Goal: Task Accomplishment & Management: Use online tool/utility

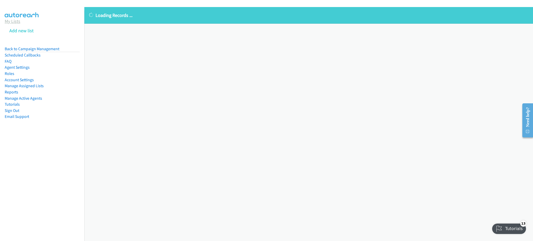
click at [14, 21] on link "My Lists" at bounding box center [13, 21] width 16 height 6
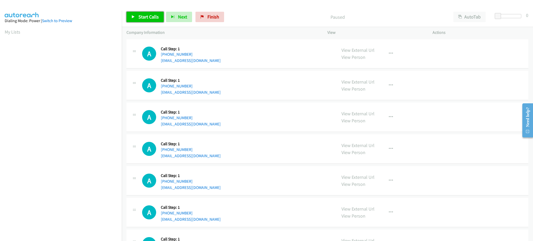
click at [142, 19] on span "Start Calls" at bounding box center [149, 17] width 20 height 6
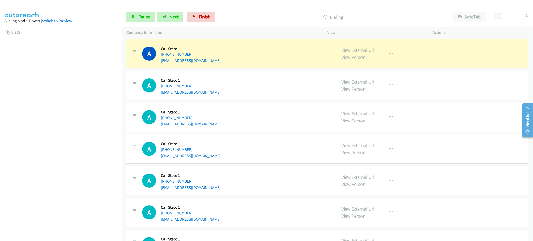
scroll to position [52, 0]
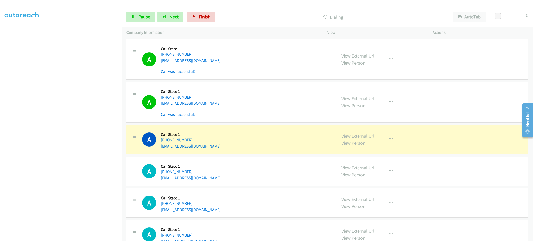
click at [342, 134] on link "View External Url" at bounding box center [358, 136] width 33 height 6
drag, startPoint x: 397, startPoint y: 141, endPoint x: 392, endPoint y: 139, distance: 5.8
click at [396, 141] on div "View External Url View Person View External Url Email Schedule/Manage Callback …" at bounding box center [392, 140] width 110 height 20
click at [390, 139] on button "button" at bounding box center [391, 139] width 14 height 10
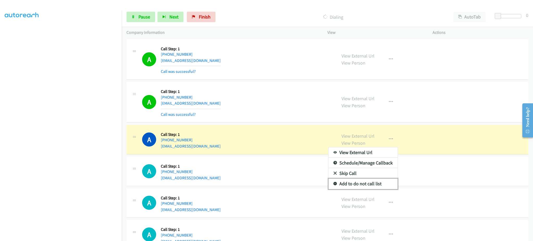
click at [382, 188] on link "Add to do not call list" at bounding box center [363, 184] width 69 height 10
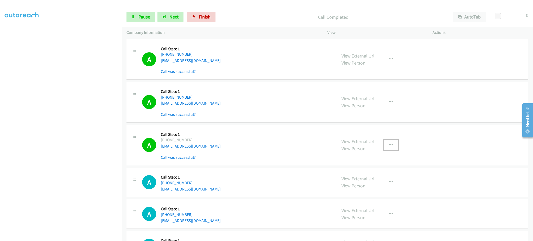
click at [384, 141] on button "button" at bounding box center [391, 145] width 14 height 10
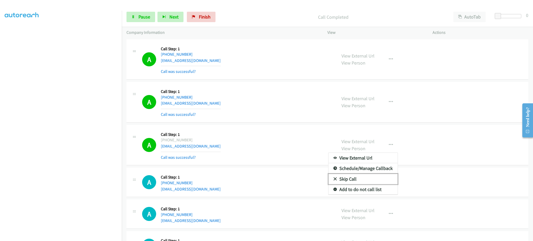
click at [364, 184] on link "Skip Call" at bounding box center [363, 179] width 69 height 10
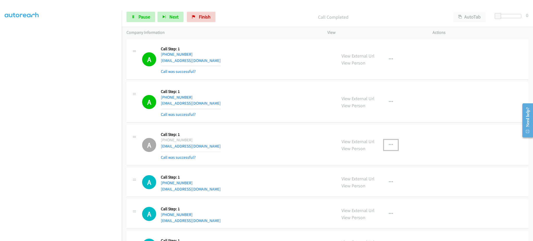
click at [390, 146] on button "button" at bounding box center [391, 145] width 14 height 10
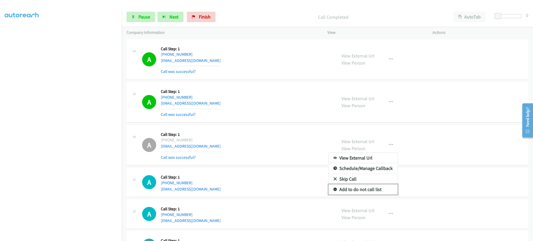
click at [377, 186] on link "Add to do not call list" at bounding box center [363, 189] width 69 height 10
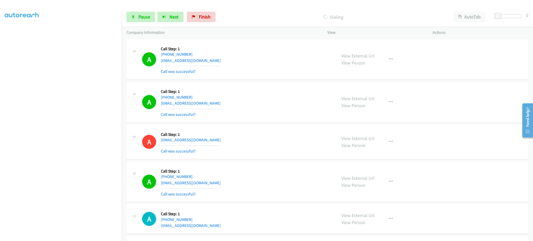
click at [91, 235] on section at bounding box center [61, 117] width 112 height 249
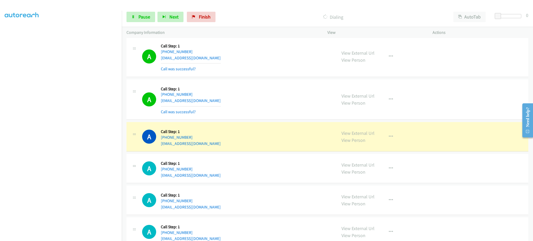
scroll to position [312, 0]
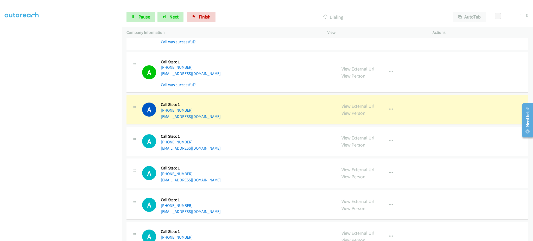
click at [368, 108] on link "View External Url" at bounding box center [358, 106] width 33 height 6
click at [136, 19] on link "Pause" at bounding box center [141, 17] width 29 height 10
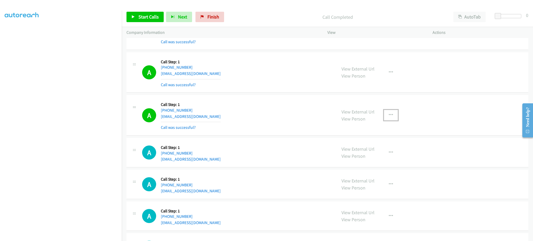
click at [384, 116] on button "button" at bounding box center [391, 115] width 14 height 10
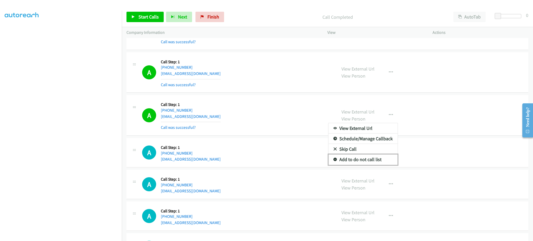
click at [370, 160] on link "Add to do not call list" at bounding box center [363, 159] width 69 height 10
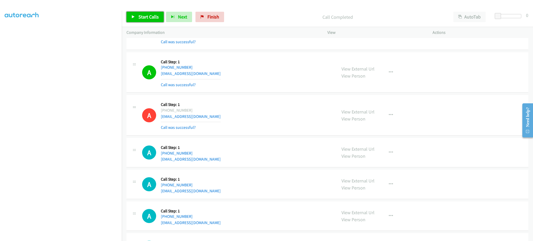
drag, startPoint x: 154, startPoint y: 20, endPoint x: 215, endPoint y: 8, distance: 62.8
click at [154, 20] on link "Start Calls" at bounding box center [145, 17] width 37 height 10
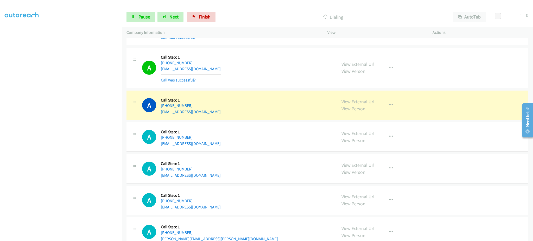
scroll to position [625, 0]
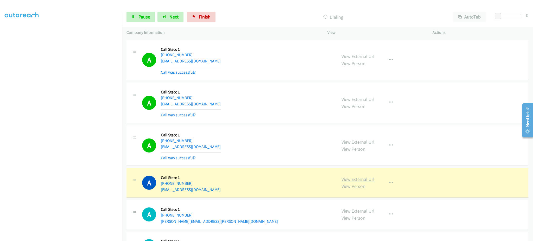
click at [363, 178] on link "View External Url" at bounding box center [358, 179] width 33 height 6
drag, startPoint x: 147, startPoint y: 17, endPoint x: 143, endPoint y: 3, distance: 14.6
click at [147, 17] on span "Pause" at bounding box center [145, 17] width 12 height 6
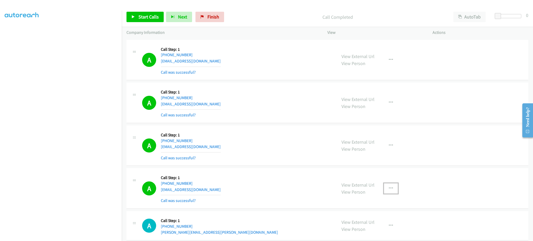
click at [389, 189] on icon "button" at bounding box center [391, 188] width 4 height 4
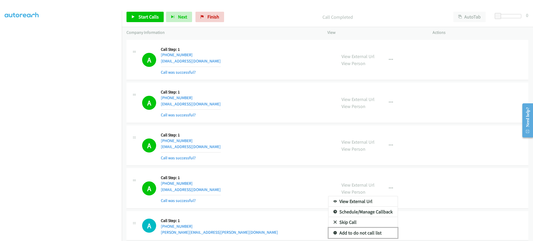
click at [369, 232] on link "Add to do not call list" at bounding box center [363, 233] width 69 height 10
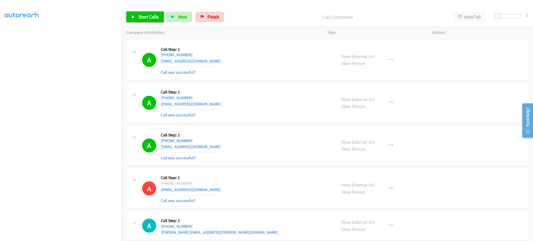
click at [154, 16] on span "Start Calls" at bounding box center [149, 17] width 20 height 6
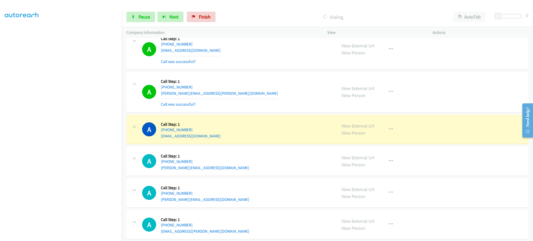
scroll to position [937, 0]
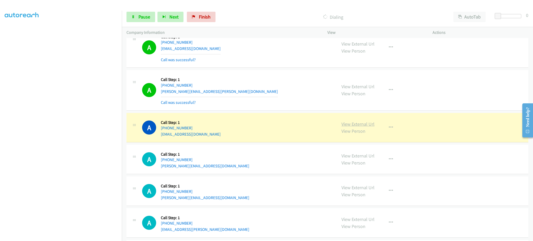
click at [359, 123] on link "View External Url" at bounding box center [358, 124] width 33 height 6
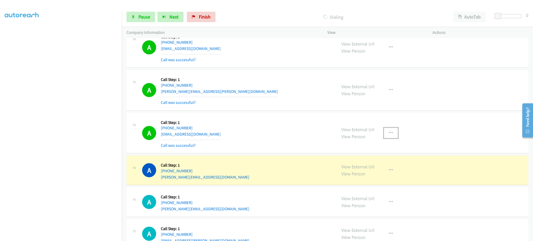
click at [389, 131] on icon "button" at bounding box center [391, 133] width 4 height 4
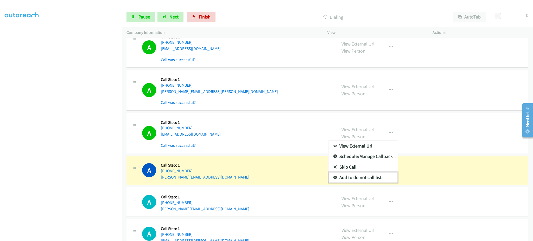
click at [374, 179] on link "Add to do not call list" at bounding box center [363, 177] width 69 height 10
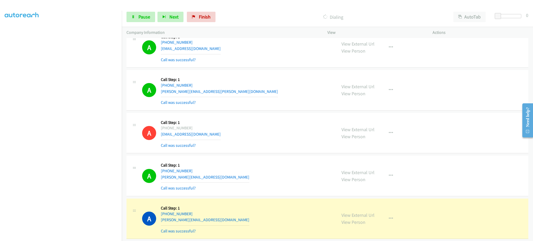
scroll to position [1101, 0]
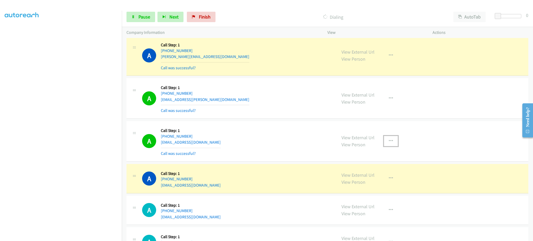
click at [394, 146] on button "button" at bounding box center [391, 141] width 14 height 10
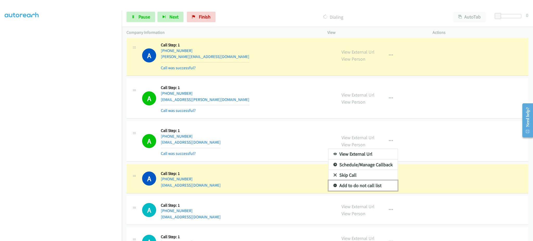
click at [371, 183] on link "Add to do not call list" at bounding box center [363, 185] width 69 height 10
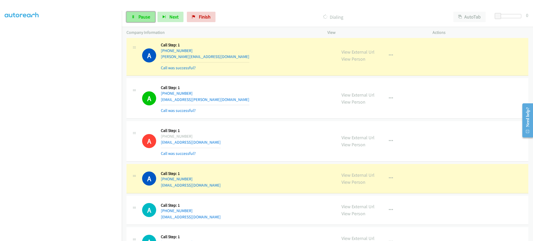
click at [147, 15] on span "Pause" at bounding box center [145, 17] width 12 height 6
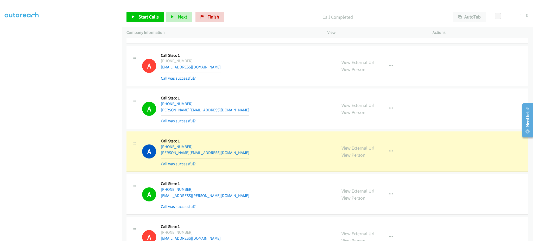
scroll to position [997, 0]
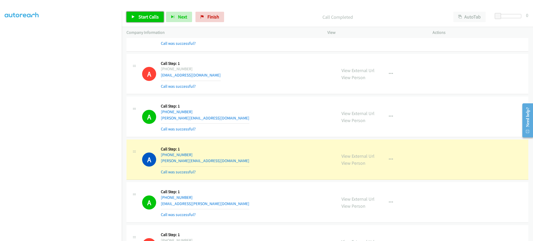
click at [151, 21] on link "Start Calls" at bounding box center [145, 17] width 37 height 10
click at [142, 18] on span "Pause" at bounding box center [145, 17] width 12 height 6
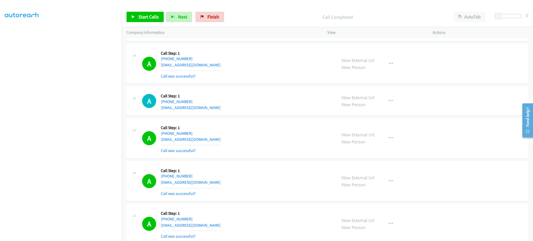
scroll to position [0, 0]
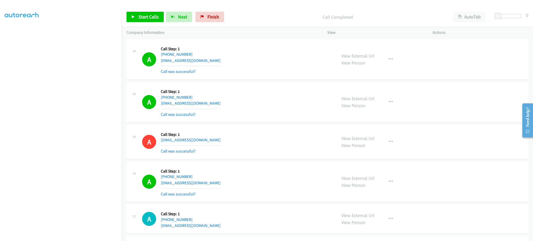
click at [217, 60] on div "A Callback Scheduled Call Step: 1 America/New_York [PHONE_NUMBER] [EMAIL_ADDRES…" at bounding box center [237, 59] width 190 height 31
copy div "[EMAIL_ADDRESS][DOMAIN_NAME]"
click at [210, 106] on div "A Callback Scheduled Call Step: 1 [GEOGRAPHIC_DATA]/[GEOGRAPHIC_DATA] [PHONE_NU…" at bounding box center [237, 102] width 190 height 31
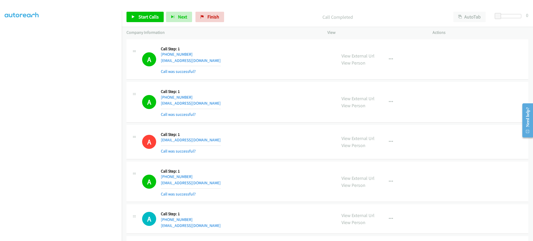
click at [210, 106] on div "A Callback Scheduled Call Step: 1 [GEOGRAPHIC_DATA]/[GEOGRAPHIC_DATA] [PHONE_NU…" at bounding box center [237, 102] width 190 height 31
copy div "[EMAIL_ADDRESS][DOMAIN_NAME]"
click at [207, 182] on div "A Callback Scheduled Call Step: 1 America/New_York [PHONE_NUMBER] [EMAIL_ADDRES…" at bounding box center [237, 181] width 190 height 31
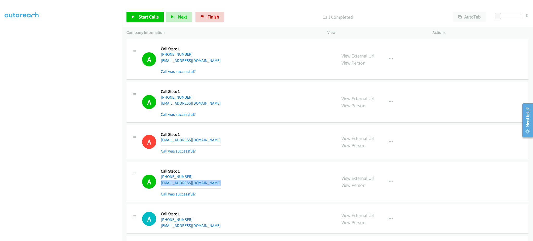
click at [207, 182] on div "A Callback Scheduled Call Step: 1 America/New_York [PHONE_NUMBER] [EMAIL_ADDRES…" at bounding box center [237, 181] width 190 height 31
copy div "[EMAIL_ADDRESS][DOMAIN_NAME]"
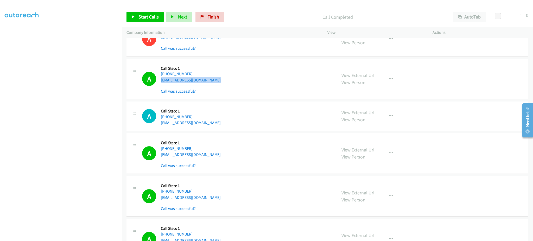
scroll to position [104, 0]
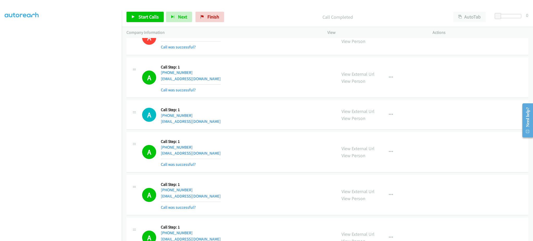
click at [223, 152] on div "A Callback Scheduled Call Step: 1 America/New_York [PHONE_NUMBER] [EMAIL_ADDRES…" at bounding box center [237, 152] width 190 height 31
click at [223, 153] on div "A Callback Scheduled Call Step: 1 America/New_York [PHONE_NUMBER] [EMAIL_ADDRES…" at bounding box center [237, 152] width 190 height 31
copy div "[EMAIL_ADDRESS][DOMAIN_NAME]"
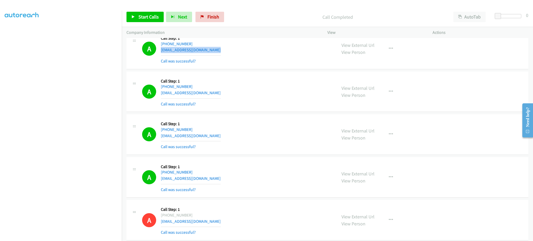
scroll to position [208, 0]
click at [217, 91] on div "A Callback Scheduled Call Step: 1 America/New_York [PHONE_NUMBER] [EMAIL_ADDRES…" at bounding box center [237, 91] width 190 height 31
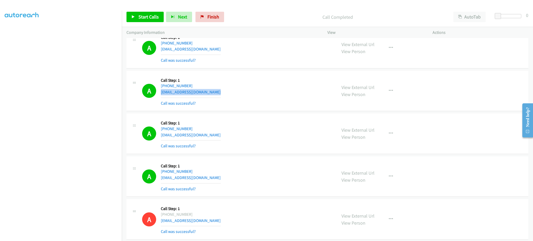
click at [217, 91] on div "A Callback Scheduled Call Step: 1 America/New_York [PHONE_NUMBER] [EMAIL_ADDRES…" at bounding box center [237, 91] width 190 height 31
copy div "[EMAIL_ADDRESS][DOMAIN_NAME]"
click at [209, 136] on div "A Callback Scheduled Call Step: 1 America/New_York [PHONE_NUMBER] [EMAIL_ADDRES…" at bounding box center [237, 133] width 190 height 31
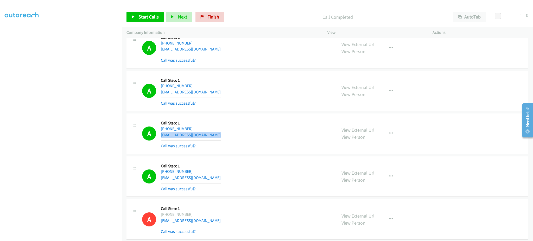
copy div "[EMAIL_ADDRESS][DOMAIN_NAME]"
click at [206, 178] on div "A Callback Scheduled Call Step: 1 America/New_York [PHONE_NUMBER] [EMAIL_ADDRES…" at bounding box center [237, 176] width 190 height 31
copy div "[EMAIL_ADDRESS][DOMAIN_NAME]"
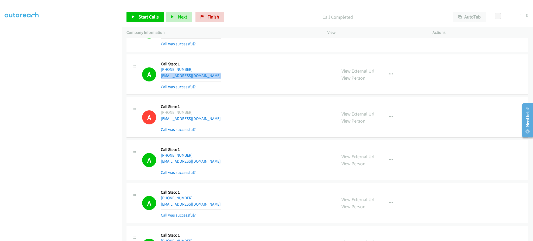
scroll to position [312, 0]
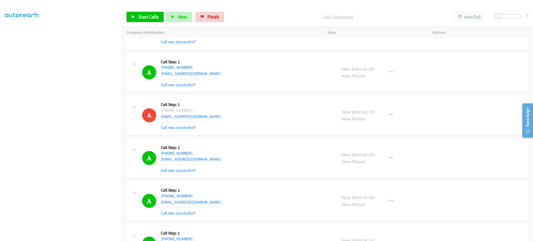
click at [218, 158] on div "A Callback Scheduled Call Step: 1 America/New_York [PHONE_NUMBER] [EMAIL_ADDRES…" at bounding box center [237, 158] width 190 height 31
copy div "[EMAIL_ADDRESS][DOMAIN_NAME]"
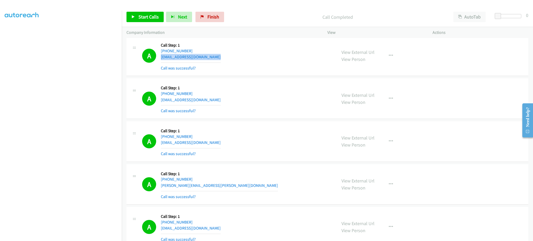
scroll to position [417, 0]
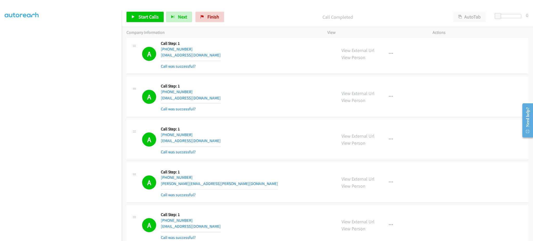
click at [211, 99] on div "A Callback Scheduled Call Step: 1 [GEOGRAPHIC_DATA]/[GEOGRAPHIC_DATA] [PHONE_NU…" at bounding box center [237, 96] width 190 height 31
copy div "[EMAIL_ADDRESS][DOMAIN_NAME]"
click at [153, 22] on div "Start Calls Pause Next Finish Call Completed AutoTab AutoTab 0" at bounding box center [327, 17] width 411 height 20
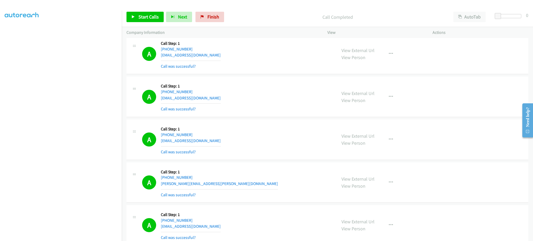
click at [153, 9] on div "Start Calls Pause Next Finish Call Completed AutoTab AutoTab 0" at bounding box center [327, 17] width 411 height 20
click at [148, 18] on span "Start Calls" at bounding box center [149, 17] width 20 height 6
click at [214, 139] on div "A Callback Scheduled Call Step: 1 America/New_York [PHONE_NUMBER] [EMAIL_ADDRES…" at bounding box center [237, 139] width 190 height 31
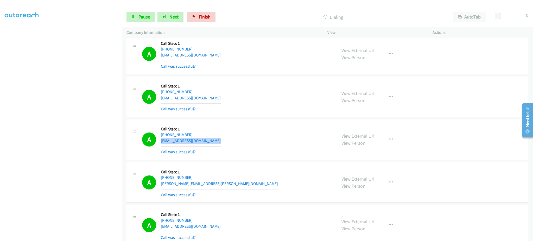
click at [214, 139] on div "A Callback Scheduled Call Step: 1 America/New_York [PHONE_NUMBER] [EMAIL_ADDRES…" at bounding box center [237, 139] width 190 height 31
copy div "[EMAIL_ADDRESS][DOMAIN_NAME]"
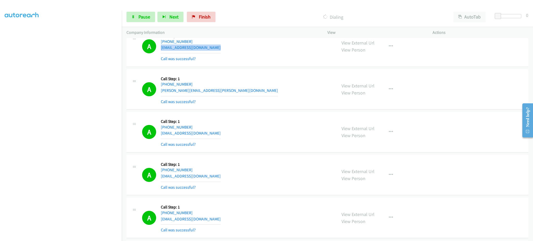
scroll to position [521, 0]
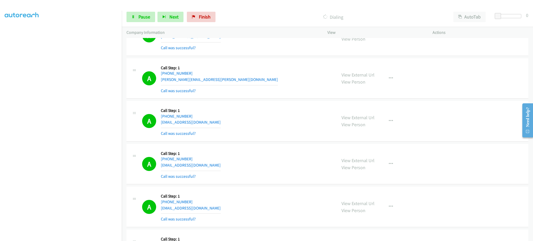
click at [215, 79] on div "A Callback Scheduled Call Step: 1 America/New_York [PHONE_NUMBER] [PERSON_NAME]…" at bounding box center [237, 78] width 190 height 31
click at [218, 165] on div "A Callback Scheduled Call Step: 1 America/New_York [PHONE_NUMBER] [EMAIL_ADDRES…" at bounding box center [237, 164] width 190 height 31
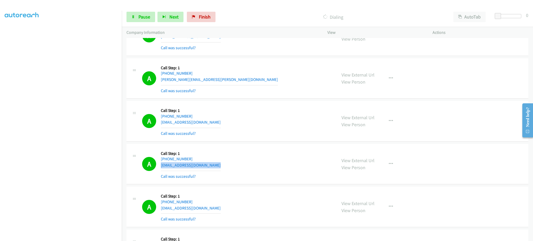
click at [218, 165] on div "A Callback Scheduled Call Step: 1 America/New_York [PHONE_NUMBER] [EMAIL_ADDRES…" at bounding box center [237, 164] width 190 height 31
click at [218, 166] on div "A Callback Scheduled Call Step: 1 America/New_York [PHONE_NUMBER] [EMAIL_ADDRES…" at bounding box center [237, 164] width 190 height 31
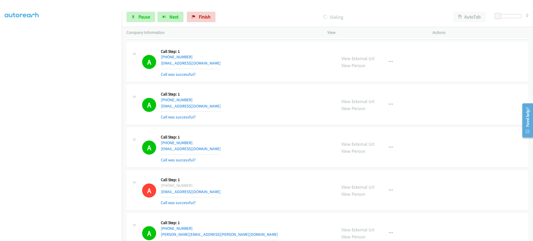
scroll to position [625, 0]
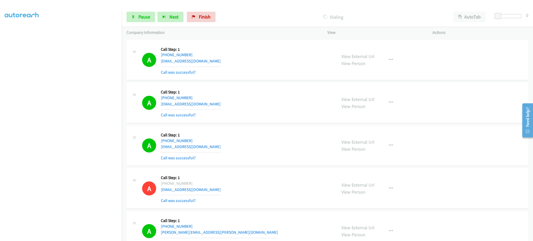
click at [214, 149] on div "A Callback Scheduled Call Step: 1 [GEOGRAPHIC_DATA]/Puerto_Rico [PHONE_NUMBER] …" at bounding box center [237, 145] width 190 height 31
click at [197, 150] on div "A Callback Scheduled Call Step: 1 [GEOGRAPHIC_DATA]/Puerto_Rico [PHONE_NUMBER] …" at bounding box center [237, 145] width 190 height 31
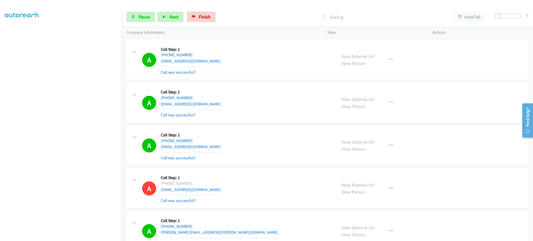
click at [197, 147] on div "A Callback Scheduled Call Step: 1 [GEOGRAPHIC_DATA]/Puerto_Rico [PHONE_NUMBER] …" at bounding box center [237, 145] width 190 height 31
click at [197, 146] on div "A Callback Scheduled Call Step: 1 [GEOGRAPHIC_DATA]/Puerto_Rico [PHONE_NUMBER] …" at bounding box center [237, 145] width 190 height 31
click at [142, 24] on div "Start Calls Pause Next Finish Dialing AutoTab AutoTab 0" at bounding box center [327, 17] width 411 height 20
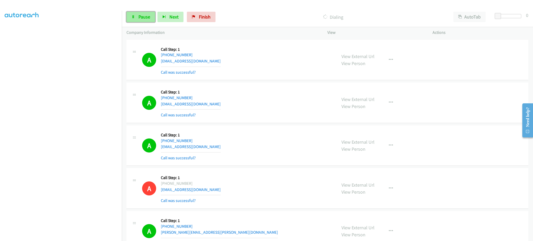
click at [141, 18] on span "Pause" at bounding box center [145, 17] width 12 height 6
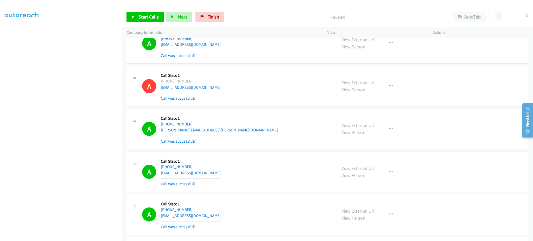
scroll to position [729, 0]
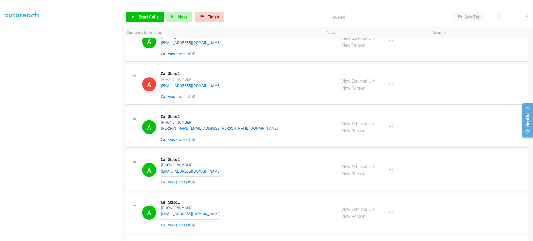
click at [217, 131] on div "A Callback Scheduled Call Step: 1 America/New_York [PHONE_NUMBER] [PERSON_NAME]…" at bounding box center [237, 127] width 190 height 31
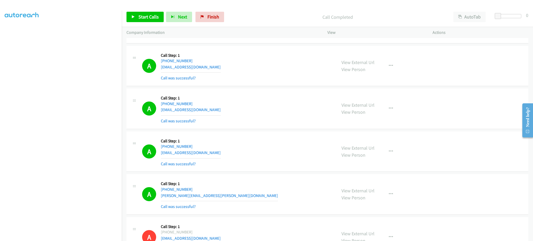
click at [212, 108] on div "A Callback Scheduled Call Step: 1 America/New_York [PHONE_NUMBER] [EMAIL_ADDRES…" at bounding box center [237, 108] width 190 height 31
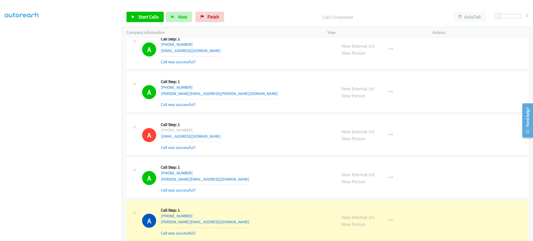
scroll to position [937, 0]
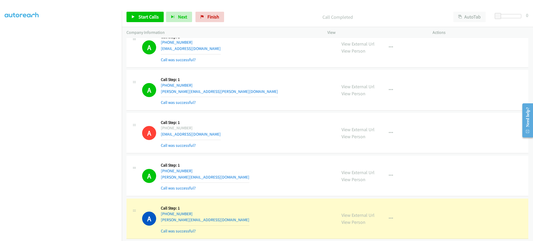
click at [203, 89] on div "A Callback Scheduled Call Step: 1 [GEOGRAPHIC_DATA]/[GEOGRAPHIC_DATA] [PHONE_NU…" at bounding box center [237, 90] width 190 height 31
click at [144, 20] on link "Start Calls" at bounding box center [145, 17] width 37 height 10
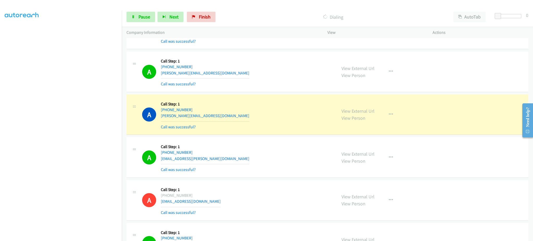
scroll to position [1572, 0]
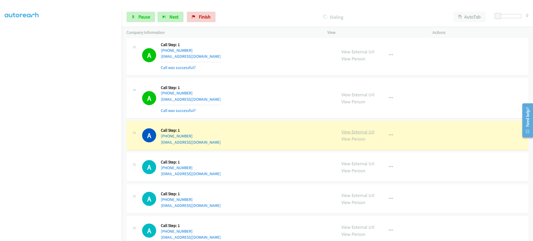
click at [357, 133] on link "View External Url" at bounding box center [358, 132] width 33 height 6
click at [149, 21] on link "Pause" at bounding box center [141, 17] width 29 height 10
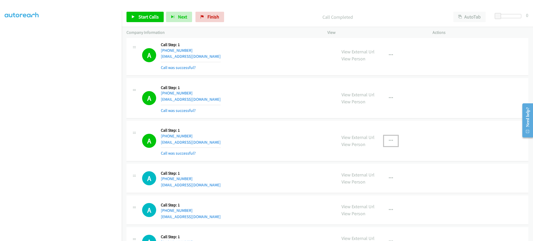
click at [384, 142] on button "button" at bounding box center [391, 141] width 14 height 10
click at [381, 183] on link "Add to do not call list" at bounding box center [363, 185] width 69 height 10
click at [149, 23] on div "Start Calls Pause Next Finish Call Completed AutoTab AutoTab 0" at bounding box center [327, 17] width 411 height 20
click at [151, 22] on link "Start Calls" at bounding box center [145, 17] width 37 height 10
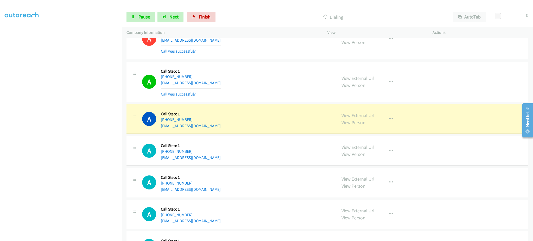
scroll to position [1677, 0]
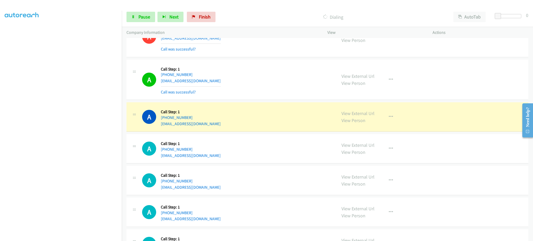
click at [208, 127] on div "A Callback Scheduled Call Step: 1 [GEOGRAPHIC_DATA]/[GEOGRAPHIC_DATA] [PHONE_NU…" at bounding box center [237, 117] width 190 height 20
click at [205, 159] on div "A Callback Scheduled Call Step: 1 America/New_York [PHONE_NUMBER] [EMAIL_ADDRES…" at bounding box center [237, 149] width 190 height 20
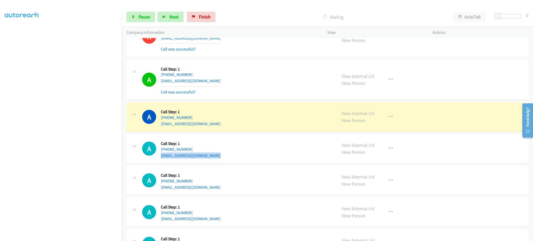
click at [205, 159] on div "A Callback Scheduled Call Step: 1 America/New_York [PHONE_NUMBER] [EMAIL_ADDRES…" at bounding box center [237, 149] width 190 height 20
click at [145, 14] on span "Pause" at bounding box center [145, 17] width 12 height 6
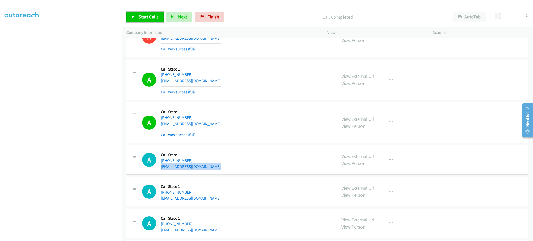
click at [150, 18] on span "Start Calls" at bounding box center [149, 17] width 20 height 6
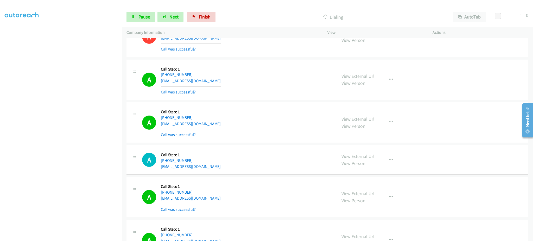
click at [144, 24] on div "Start Calls Pause Next Finish Dialing AutoTab AutoTab 0" at bounding box center [327, 17] width 411 height 20
click at [144, 21] on link "Pause" at bounding box center [141, 17] width 29 height 10
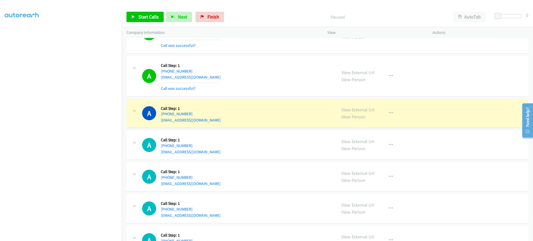
scroll to position [1885, 0]
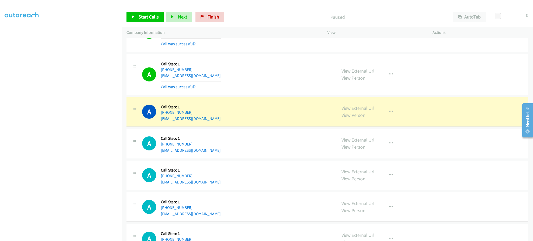
click at [379, 115] on div "View External Url View Person View External Url Email Schedule/Manage Callback …" at bounding box center [392, 112] width 110 height 20
click at [389, 114] on icon "button" at bounding box center [391, 112] width 4 height 4
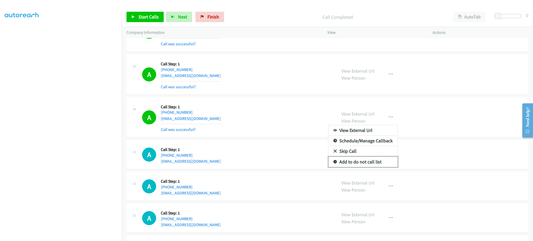
click at [378, 162] on link "Add to do not call list" at bounding box center [363, 162] width 69 height 10
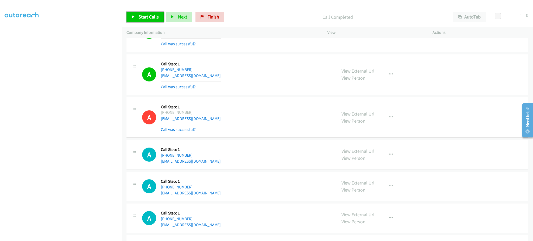
click at [132, 18] on icon at bounding box center [134, 17] width 4 height 4
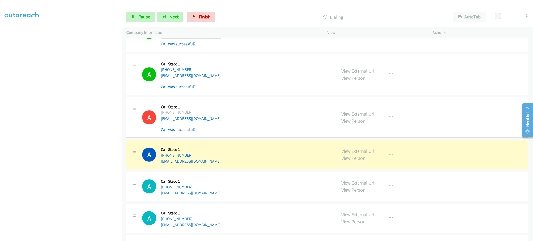
click at [228, 164] on div "A Callback Scheduled Call Step: 1 America/New_York [PHONE_NUMBER] [EMAIL_ADDRES…" at bounding box center [237, 155] width 190 height 20
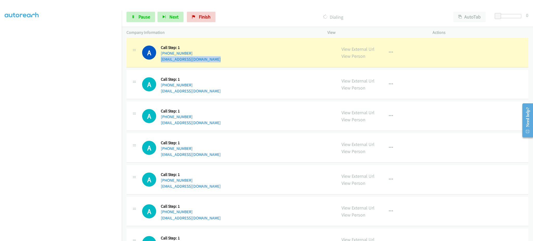
scroll to position [1989, 0]
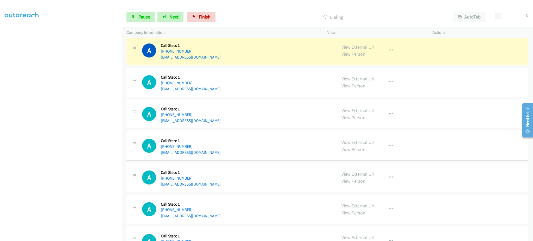
click at [224, 91] on div "A Callback Scheduled Call Step: 1 America/New_York [PHONE_NUMBER] [EMAIL_ADDRES…" at bounding box center [237, 82] width 190 height 20
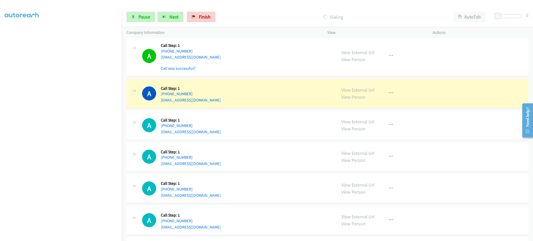
click at [229, 129] on div "A Callback Scheduled Call Step: 1 America/New_York [PHONE_NUMBER] [EMAIL_ADDRES…" at bounding box center [237, 125] width 190 height 20
click at [224, 135] on div "A Callback Scheduled Call Step: 1 America/New_York [PHONE_NUMBER] [EMAIL_ADDRES…" at bounding box center [237, 125] width 190 height 20
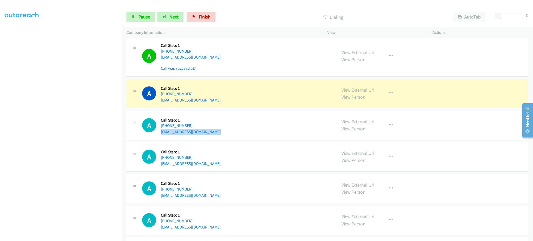
click at [224, 135] on div "A Callback Scheduled Call Step: 1 America/New_York [PHONE_NUMBER] [EMAIL_ADDRES…" at bounding box center [237, 125] width 190 height 20
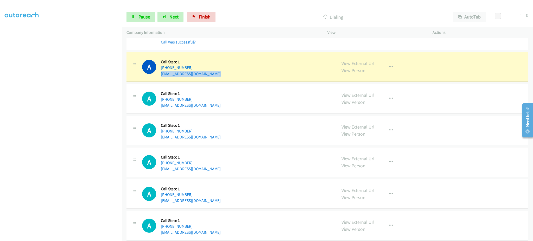
scroll to position [2068, 0]
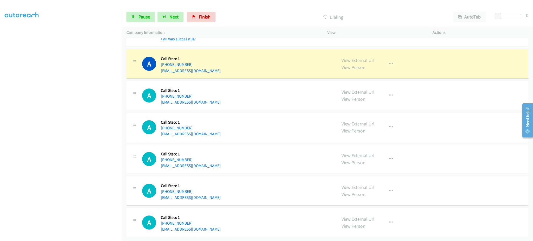
click at [213, 220] on div "A Callback Scheduled Call Step: 1 America/New_York [PHONE_NUMBER] [EMAIL_ADDRES…" at bounding box center [237, 223] width 190 height 20
click at [365, 57] on link "View External Url" at bounding box center [358, 60] width 33 height 6
click at [210, 129] on div "A Callback Scheduled Call Step: 1 America/New_York [PHONE_NUMBER] [EMAIL_ADDRES…" at bounding box center [237, 127] width 190 height 20
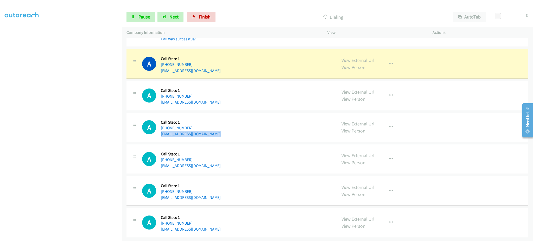
click at [210, 129] on div "A Callback Scheduled Call Step: 1 America/New_York [PHONE_NUMBER] [EMAIL_ADDRES…" at bounding box center [237, 127] width 190 height 20
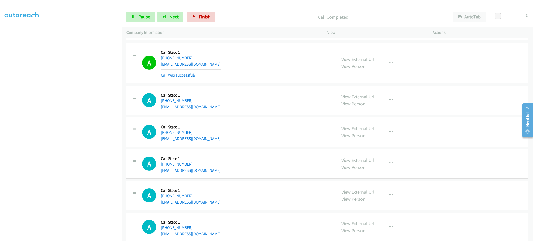
click at [374, 65] on div "View External Url View Person View External Url Email Schedule/Manage Callback …" at bounding box center [392, 62] width 110 height 31
click at [392, 64] on button "button" at bounding box center [391, 63] width 14 height 10
click at [374, 103] on link "Add to do not call list" at bounding box center [363, 107] width 69 height 10
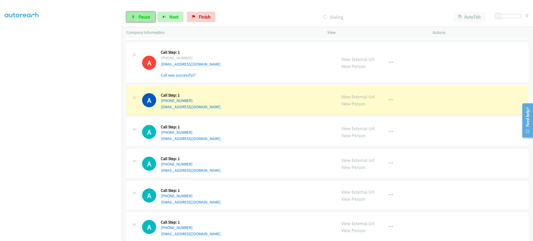
click at [150, 13] on link "Pause" at bounding box center [141, 17] width 29 height 10
click at [203, 141] on div "A Callback Scheduled Call Step: 1 America/New_York [PHONE_NUMBER] [EMAIL_ADDRES…" at bounding box center [237, 132] width 190 height 20
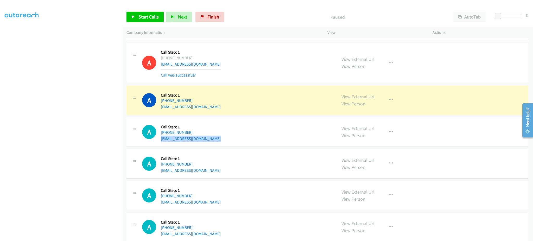
click at [203, 141] on div "A Callback Scheduled Call Step: 1 America/New_York [PHONE_NUMBER] [EMAIL_ADDRES…" at bounding box center [237, 132] width 190 height 20
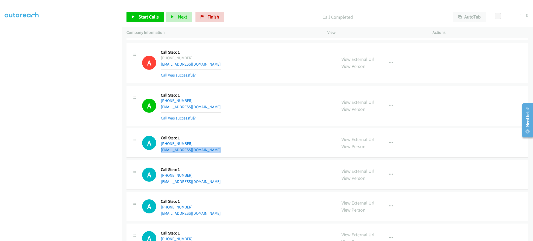
scroll to position [2344, 0]
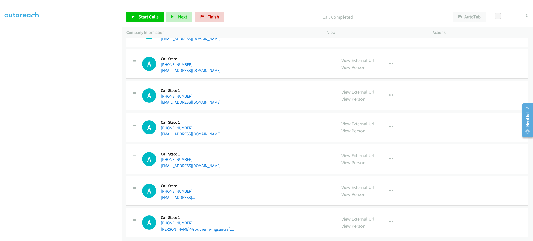
click at [203, 157] on div "A Callback Scheduled Call Step: 1 [GEOGRAPHIC_DATA]/[GEOGRAPHIC_DATA] [PHONE_NU…" at bounding box center [237, 159] width 190 height 20
click at [227, 127] on div "A Callback Scheduled Call Step: 1 America/New_York [PHONE_NUMBER] [EMAIL_ADDRES…" at bounding box center [237, 127] width 190 height 20
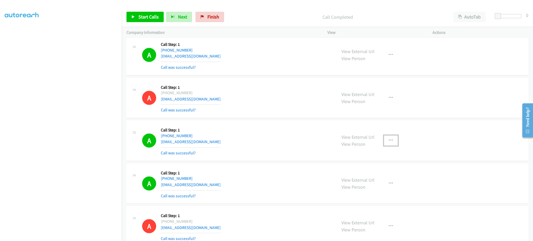
click at [391, 143] on button "button" at bounding box center [391, 140] width 14 height 10
click at [373, 187] on link "Add to do not call list" at bounding box center [363, 185] width 69 height 10
click at [148, 18] on span "Start Calls" at bounding box center [149, 17] width 20 height 6
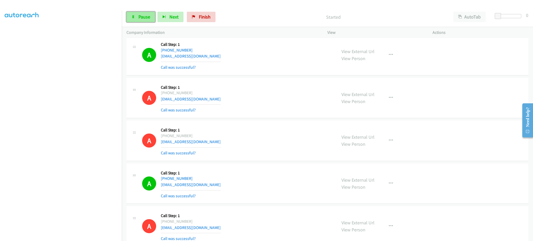
click at [143, 17] on span "Pause" at bounding box center [145, 17] width 12 height 6
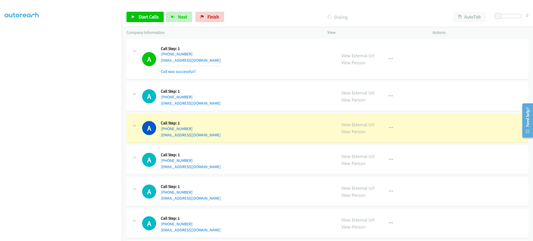
scroll to position [2113, 0]
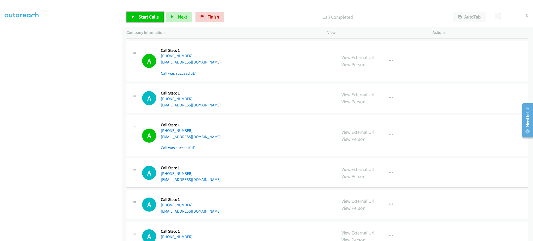
click at [130, 15] on link "Start Calls" at bounding box center [145, 17] width 37 height 10
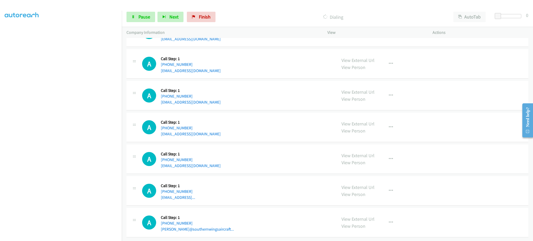
scroll to position [2367, 0]
click at [224, 129] on div "A Callback Scheduled Call Step: 1 America/New_York [PHONE_NUMBER] [EMAIL_ADDRES…" at bounding box center [237, 127] width 190 height 20
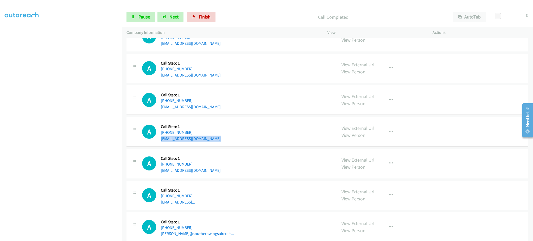
scroll to position [2389, 0]
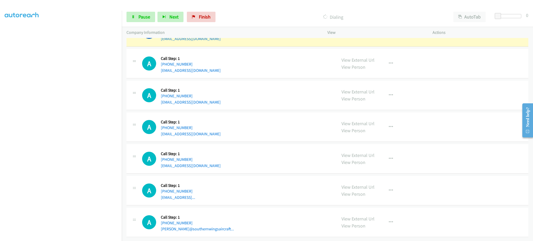
click at [223, 226] on div "A Callback Scheduled Call Step: 1 [GEOGRAPHIC_DATA]/[GEOGRAPHIC_DATA] [PHONE_NU…" at bounding box center [237, 222] width 190 height 20
click at [229, 194] on div "A Callback Scheduled Call Step: 1 America/New_York [PHONE_NUMBER] [EMAIL_ADDRES…" at bounding box center [237, 191] width 190 height 20
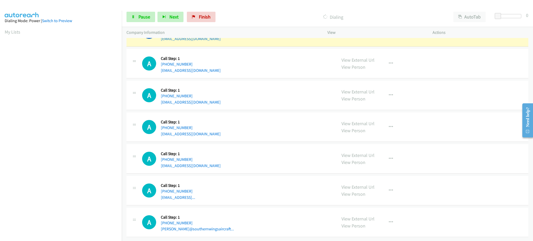
scroll to position [52, 0]
click at [197, 161] on div "A Callback Scheduled Call Step: 1 [GEOGRAPHIC_DATA]/[GEOGRAPHIC_DATA] [PHONE_NU…" at bounding box center [237, 159] width 190 height 20
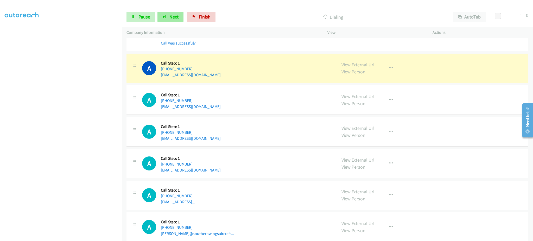
scroll to position [2236, 0]
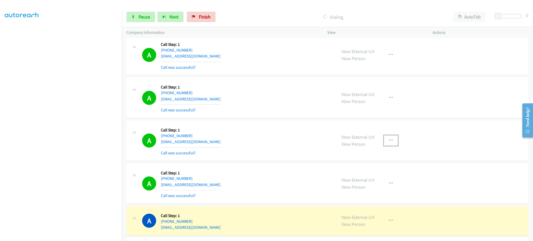
click at [393, 142] on button "button" at bounding box center [391, 140] width 14 height 10
click at [373, 193] on div at bounding box center [266, 120] width 533 height 241
click at [371, 187] on div "View External Url View Person" at bounding box center [358, 184] width 33 height 14
click at [388, 147] on div "View External Url View Person View External Url Email Schedule/Manage Callback …" at bounding box center [392, 140] width 110 height 31
click at [388, 144] on button "button" at bounding box center [391, 140] width 14 height 10
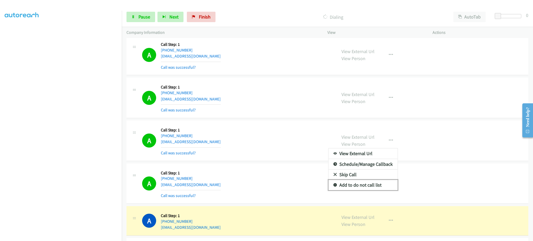
click at [380, 185] on link "Add to do not call list" at bounding box center [363, 185] width 69 height 10
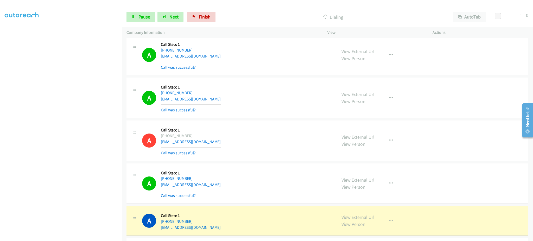
scroll to position [2400, 0]
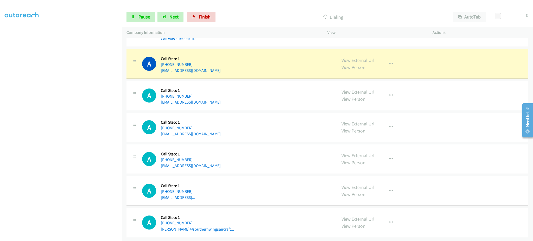
click at [214, 68] on div "A Callback Scheduled Call Step: 1 America/New_York [PHONE_NUMBER] [EMAIL_ADDRES…" at bounding box center [237, 64] width 190 height 20
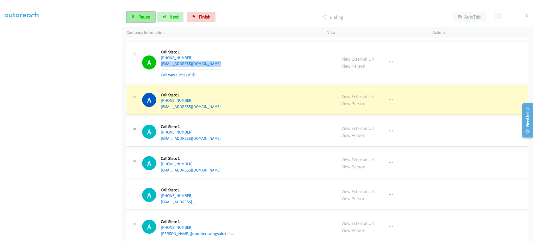
click at [141, 14] on span "Pause" at bounding box center [145, 17] width 12 height 6
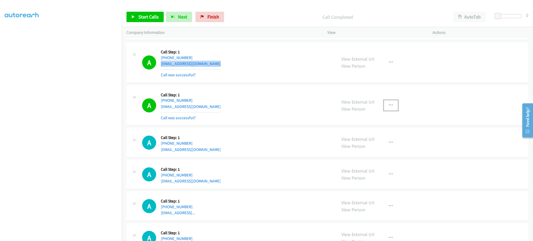
click at [386, 102] on button "button" at bounding box center [391, 105] width 14 height 10
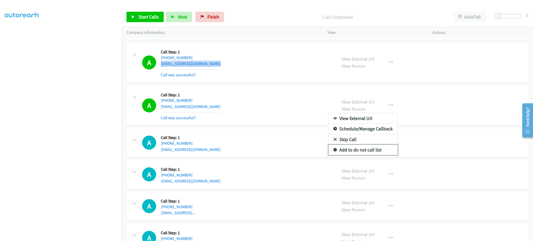
click at [375, 154] on link "Add to do not call list" at bounding box center [363, 150] width 69 height 10
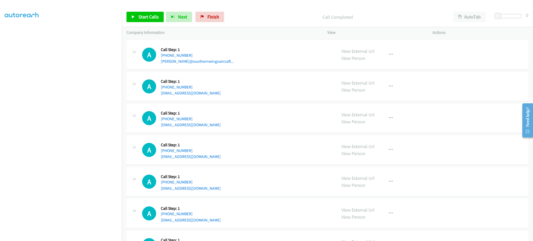
scroll to position [2676, 0]
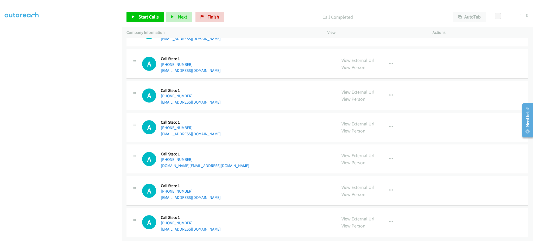
click at [208, 126] on div "A Callback Scheduled Call Step: 1 America/New_York [PHONE_NUMBER] [EMAIL_ADDRES…" at bounding box center [237, 127] width 190 height 20
click at [212, 131] on div "A Callback Scheduled Call Step: 1 America/New_York [PHONE_NUMBER] [EMAIL_ADDRES…" at bounding box center [237, 127] width 190 height 20
drag, startPoint x: 147, startPoint y: 19, endPoint x: 154, endPoint y: 19, distance: 7.3
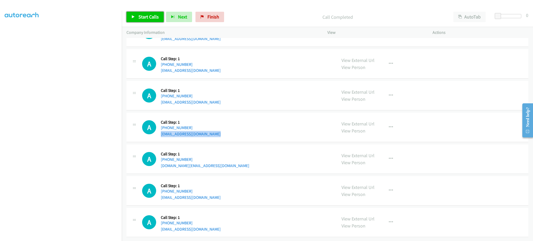
click at [147, 19] on span "Start Calls" at bounding box center [149, 17] width 20 height 6
click at [139, 18] on span "Pause" at bounding box center [145, 17] width 12 height 6
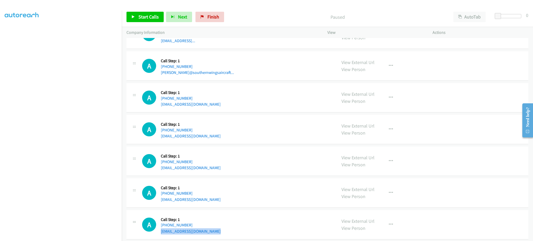
scroll to position [2468, 0]
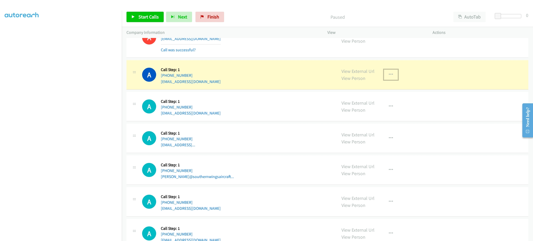
click at [389, 76] on icon "button" at bounding box center [391, 75] width 4 height 4
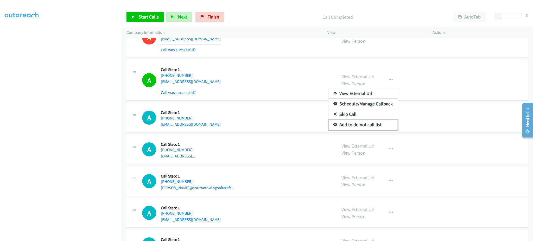
click at [370, 129] on link "Add to do not call list" at bounding box center [363, 125] width 69 height 10
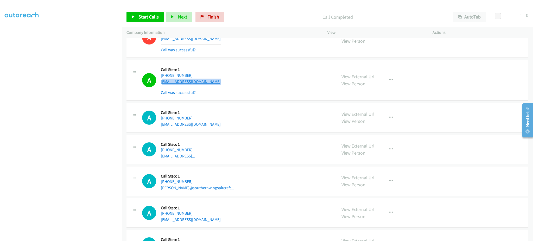
drag, startPoint x: 191, startPoint y: 84, endPoint x: 166, endPoint y: 85, distance: 25.3
click at [164, 86] on div "A Callback Scheduled Call Step: 1 America/New_York [PHONE_NUMBER] [EMAIL_ADDRES…" at bounding box center [237, 80] width 190 height 31
click at [368, 77] on link "View External Url" at bounding box center [358, 77] width 33 height 6
click at [155, 20] on span "Start Calls" at bounding box center [149, 17] width 20 height 6
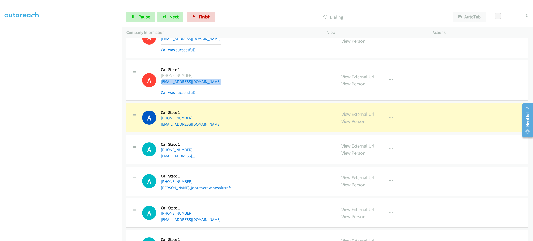
click at [352, 115] on link "View External Url" at bounding box center [358, 114] width 33 height 6
click at [137, 17] on link "Pause" at bounding box center [141, 17] width 29 height 10
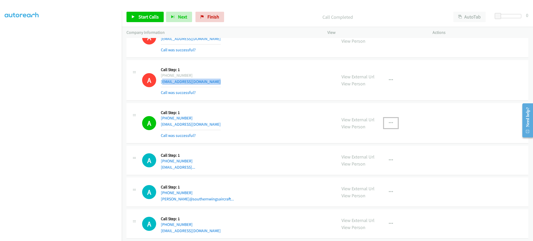
click at [387, 122] on button "button" at bounding box center [391, 123] width 14 height 10
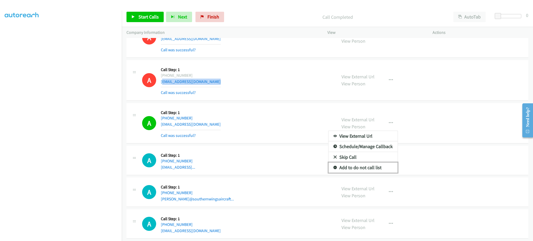
click at [371, 169] on link "Add to do not call list" at bounding box center [363, 167] width 69 height 10
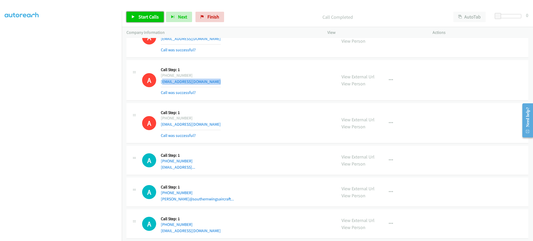
click at [157, 12] on link "Start Calls" at bounding box center [145, 17] width 37 height 10
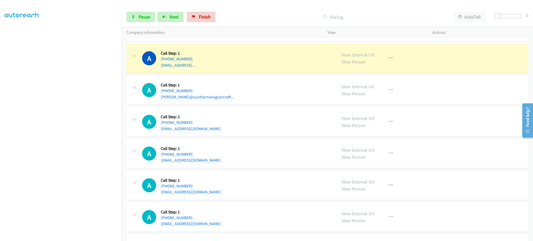
scroll to position [2572, 0]
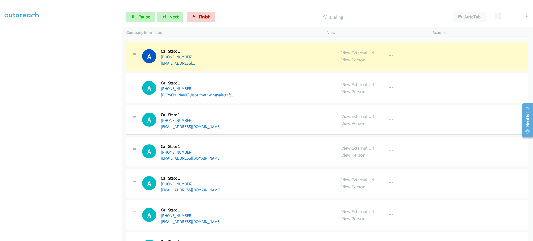
click at [211, 127] on div "A Callback Scheduled Call Step: 1 America/New_York [PHONE_NUMBER] [EMAIL_ADDRES…" at bounding box center [237, 120] width 190 height 20
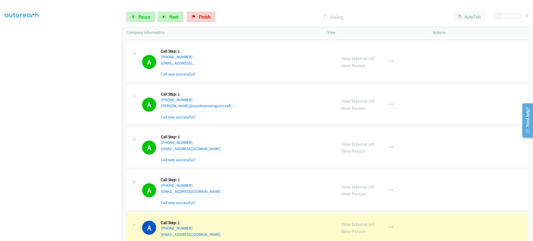
click at [219, 190] on div "A Callback Scheduled Call Step: 1 America/New_York [PHONE_NUMBER] [EMAIL_ADDRES…" at bounding box center [237, 190] width 190 height 31
click at [221, 195] on div "A Callback Scheduled Call Step: 1 America/New_York [PHONE_NUMBER] [EMAIL_ADDRES…" at bounding box center [237, 190] width 190 height 31
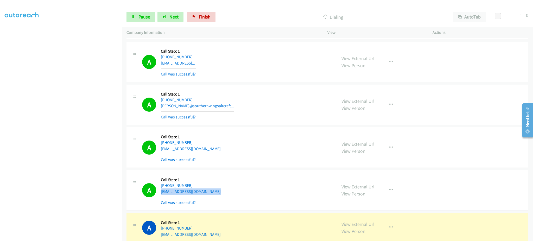
click at [221, 195] on div "A Callback Scheduled Call Step: 1 America/New_York [PHONE_NUMBER] [EMAIL_ADDRES…" at bounding box center [237, 190] width 190 height 31
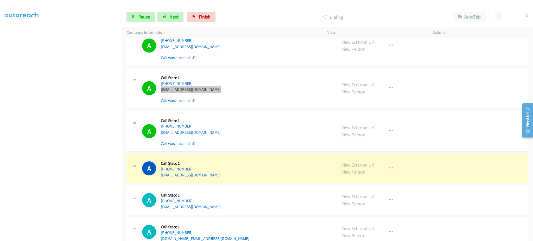
scroll to position [2676, 0]
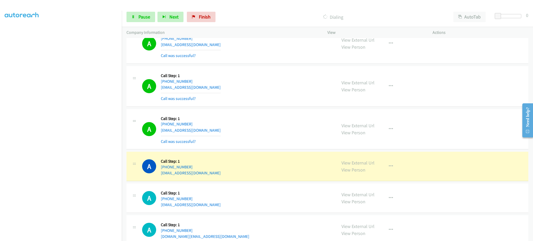
click at [215, 134] on div "A Callback Scheduled Call Step: 1 [GEOGRAPHIC_DATA]/[GEOGRAPHIC_DATA] [PHONE_NU…" at bounding box center [237, 129] width 190 height 31
click at [215, 133] on div "A Callback Scheduled Call Step: 1 [GEOGRAPHIC_DATA]/[GEOGRAPHIC_DATA] [PHONE_NU…" at bounding box center [237, 129] width 190 height 31
click at [209, 176] on div "A Callback Scheduled Call Step: 1 [GEOGRAPHIC_DATA]/[GEOGRAPHIC_DATA] [PHONE_NU…" at bounding box center [237, 167] width 190 height 20
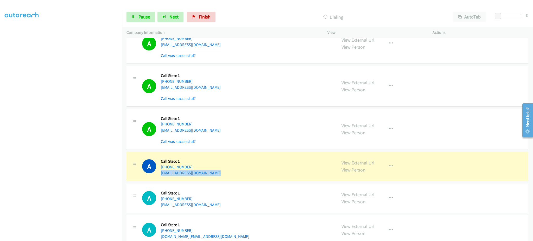
click at [209, 176] on div "A Callback Scheduled Call Step: 1 [GEOGRAPHIC_DATA]/[GEOGRAPHIC_DATA] [PHONE_NU…" at bounding box center [237, 167] width 190 height 20
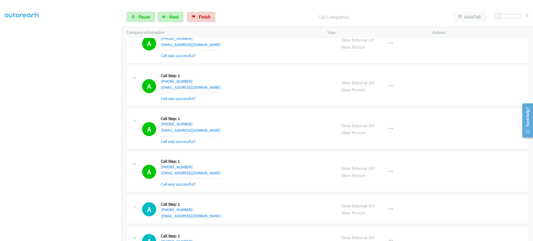
click at [210, 172] on div "A Callback Scheduled Call Step: 1 [GEOGRAPHIC_DATA]/[GEOGRAPHIC_DATA] [PHONE_NU…" at bounding box center [237, 172] width 190 height 31
click at [209, 171] on div "A Callback Scheduled Call Step: 1 [GEOGRAPHIC_DATA]/[GEOGRAPHIC_DATA] [PHONE_NU…" at bounding box center [237, 172] width 190 height 31
click at [210, 174] on div "A Callback Scheduled Call Step: 1 [GEOGRAPHIC_DATA]/[GEOGRAPHIC_DATA] [PHONE_NU…" at bounding box center [237, 172] width 190 height 31
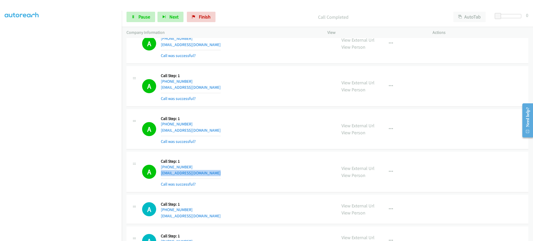
drag, startPoint x: 210, startPoint y: 174, endPoint x: 208, endPoint y: 162, distance: 12.2
click at [210, 175] on div "A Callback Scheduled Call Step: 1 [GEOGRAPHIC_DATA]/[GEOGRAPHIC_DATA] [PHONE_NU…" at bounding box center [237, 172] width 190 height 31
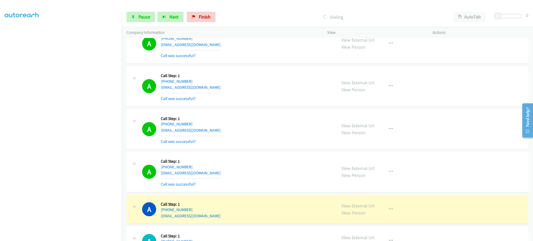
click at [224, 221] on div "A Callback Scheduled Call Step: 1 America/New_York [PHONE_NUMBER] [EMAIL_ADDRES…" at bounding box center [328, 209] width 402 height 29
click at [135, 18] on link "Pause" at bounding box center [141, 17] width 29 height 10
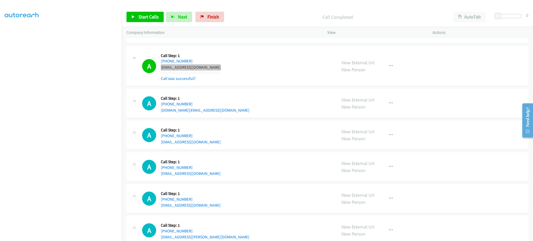
scroll to position [2885, 0]
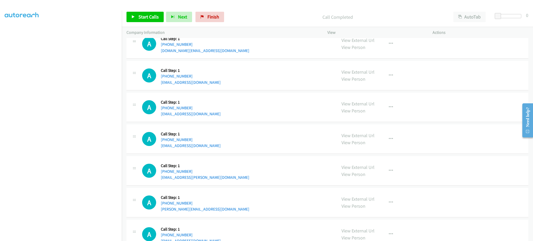
click at [207, 149] on div "A Callback Scheduled Call Step: 1 America/Los_Angeles [PHONE_NUMBER] [EMAIL_ADD…" at bounding box center [237, 139] width 190 height 20
click at [153, 15] on span "Start Calls" at bounding box center [149, 17] width 20 height 6
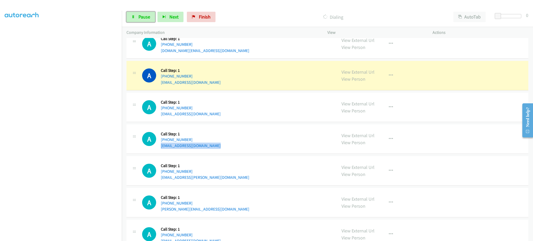
drag, startPoint x: 135, startPoint y: 16, endPoint x: 152, endPoint y: 7, distance: 19.6
click at [135, 16] on icon at bounding box center [134, 17] width 4 height 4
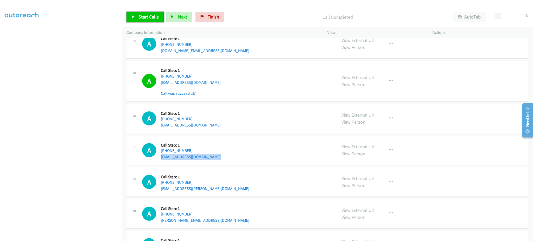
click at [136, 18] on link "Start Calls" at bounding box center [145, 17] width 37 height 10
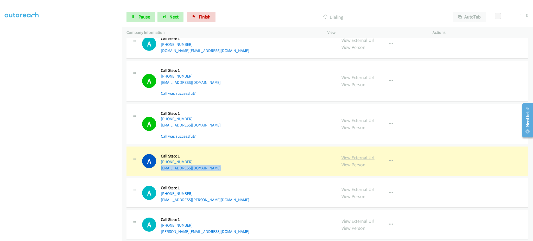
click at [350, 156] on link "View External Url" at bounding box center [358, 158] width 33 height 6
click at [139, 17] on span "Pause" at bounding box center [145, 17] width 12 height 6
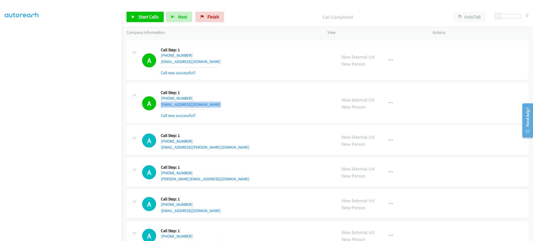
scroll to position [2989, 0]
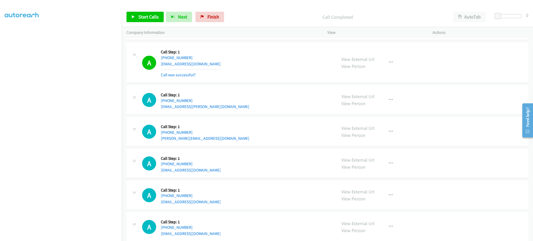
click at [396, 67] on div "View External Url View Person View External Url Email Schedule/Manage Callback …" at bounding box center [392, 62] width 110 height 31
click at [389, 65] on icon "button" at bounding box center [391, 62] width 4 height 4
click at [376, 108] on link "Add to do not call list" at bounding box center [363, 107] width 69 height 10
click at [153, 16] on span "Start Calls" at bounding box center [149, 17] width 20 height 6
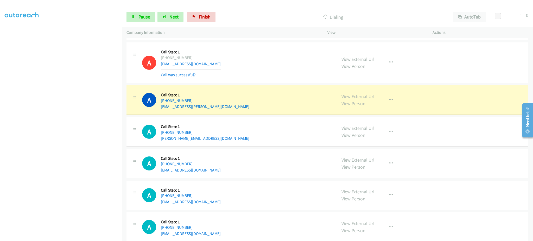
click at [229, 142] on div "A Callback Scheduled Call Step: 1 America/[GEOGRAPHIC_DATA] [PHONE_NUMBER] [PER…" at bounding box center [237, 132] width 190 height 20
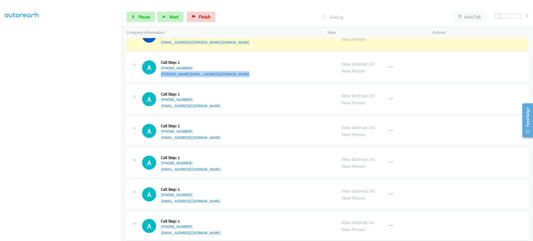
scroll to position [3064, 0]
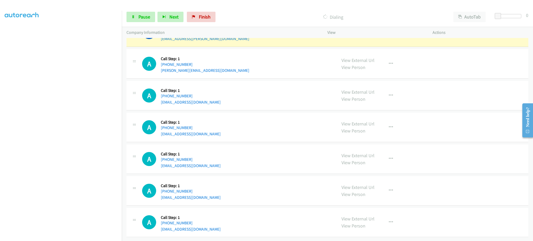
click at [213, 162] on div "A Callback Scheduled Call Step: 1 America/Los_Angeles [PHONE_NUMBER] [EMAIL_ADD…" at bounding box center [237, 159] width 190 height 20
click at [237, 199] on div "A Callback Scheduled Call Step: 1 America/Los_Angeles [PHONE_NUMBER] [EMAIL_ADD…" at bounding box center [328, 190] width 402 height 29
click at [234, 194] on div "A Callback Scheduled Call Step: 1 America/Los_Angeles [PHONE_NUMBER] [EMAIL_ADD…" at bounding box center [237, 191] width 190 height 20
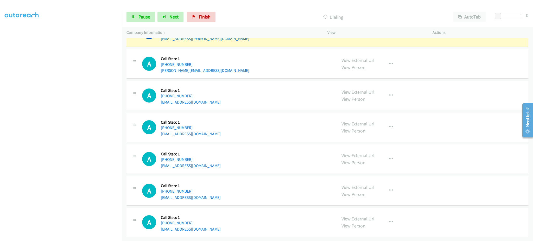
click at [234, 194] on div "A Callback Scheduled Call Step: 1 America/Los_Angeles [PHONE_NUMBER] [EMAIL_ADD…" at bounding box center [237, 191] width 190 height 20
click at [113, 237] on aside "Dialing Mode: Power | Switch to Preview My Lists" at bounding box center [61, 108] width 122 height 288
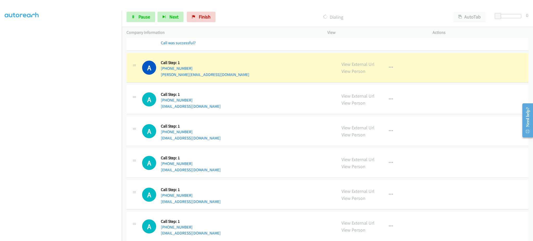
scroll to position [3075, 0]
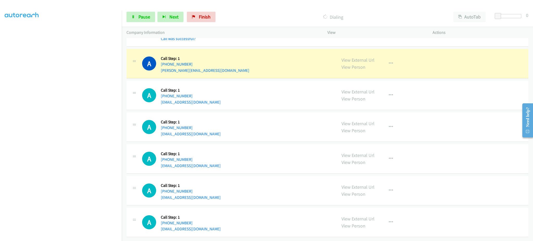
click at [215, 195] on div "A Callback Scheduled Call Step: 1 America/Los_Angeles [PHONE_NUMBER] [EMAIL_ADD…" at bounding box center [328, 190] width 402 height 29
click at [207, 162] on div "A Callback Scheduled Call Step: 1 America/Los_Angeles [PHONE_NUMBER] [EMAIL_ADD…" at bounding box center [237, 159] width 190 height 20
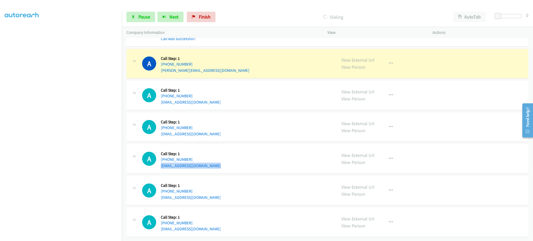
click at [207, 162] on div "A Callback Scheduled Call Step: 1 America/Los_Angeles [PHONE_NUMBER] [EMAIL_ADD…" at bounding box center [237, 159] width 190 height 20
click at [216, 65] on div "A Callback Scheduled Call Step: 1 America/[GEOGRAPHIC_DATA] [PHONE_NUMBER] [PER…" at bounding box center [237, 64] width 190 height 20
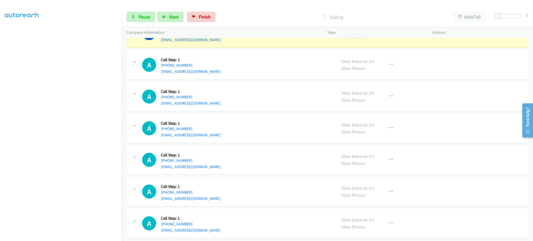
scroll to position [3396, 0]
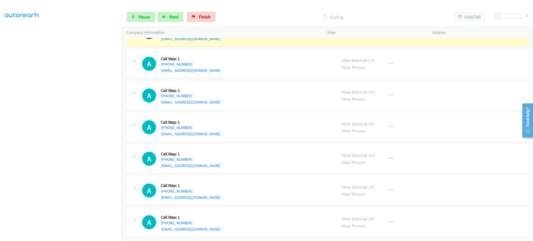
click at [214, 191] on div "A Callback Scheduled Call Step: 1 America/Los_Angeles [PHONE_NUMBER] [EMAIL_ADD…" at bounding box center [237, 191] width 190 height 20
click at [214, 190] on div "A Callback Scheduled Call Step: 1 America/Los_Angeles [PHONE_NUMBER] [EMAIL_ADD…" at bounding box center [237, 191] width 190 height 20
click at [215, 223] on div "A Callback Scheduled Call Step: 1 America/Los_Angeles [PHONE_NUMBER] [EMAIL_ADD…" at bounding box center [237, 222] width 190 height 20
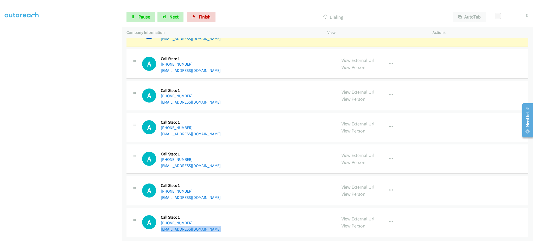
click at [215, 223] on div "A Callback Scheduled Call Step: 1 America/Los_Angeles [PHONE_NUMBER] [EMAIL_ADD…" at bounding box center [237, 222] width 190 height 20
click at [214, 191] on div "A Callback Scheduled Call Step: 1 America/Los_Angeles [PHONE_NUMBER] [EMAIL_ADD…" at bounding box center [237, 191] width 190 height 20
click at [205, 128] on div "A Callback Scheduled Call Step: 1 America/Los_Angeles [PHONE_NUMBER] [EMAIL_ADD…" at bounding box center [237, 127] width 190 height 20
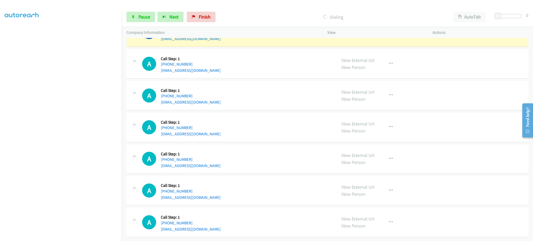
click at [205, 128] on div "A Callback Scheduled Call Step: 1 America/Los_Angeles [PHONE_NUMBER] [EMAIL_ADD…" at bounding box center [237, 127] width 190 height 20
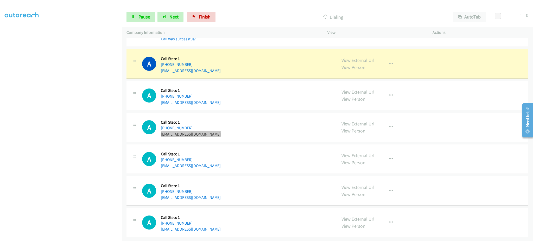
scroll to position [3407, 0]
click at [205, 160] on div "A Callback Scheduled Call Step: 1 America/Los_Angeles [PHONE_NUMBER] [EMAIL_ADD…" at bounding box center [237, 159] width 190 height 20
click at [143, 18] on span "Pause" at bounding box center [145, 17] width 12 height 6
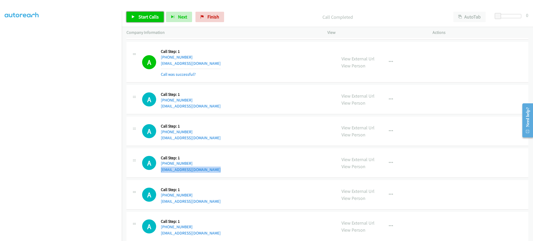
click at [147, 21] on link "Start Calls" at bounding box center [145, 17] width 37 height 10
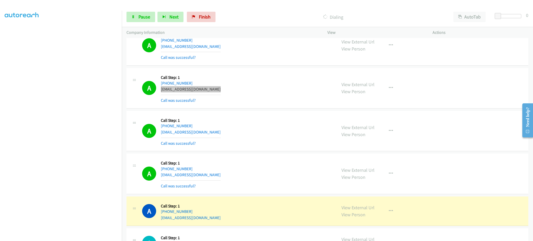
scroll to position [3511, 0]
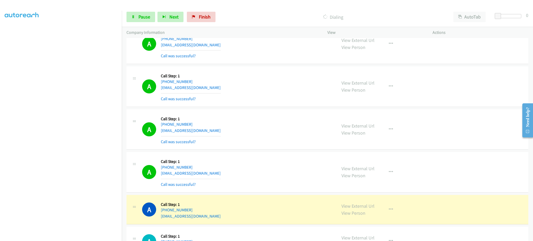
click at [210, 173] on div "A Callback Scheduled Call Step: 1 America/Los_Angeles [PHONE_NUMBER] [EMAIL_ADD…" at bounding box center [237, 172] width 190 height 31
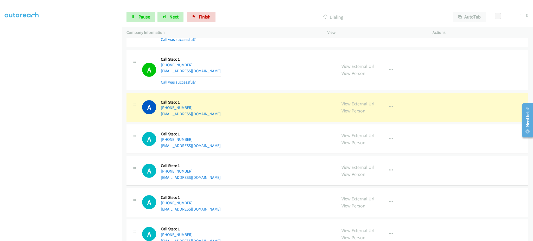
scroll to position [3615, 0]
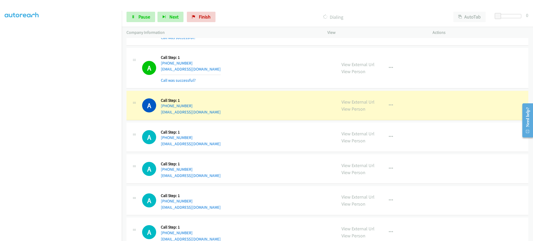
click at [218, 119] on div "A Callback Scheduled Call Step: 1 America/New_York [PHONE_NUMBER] [EMAIL_ADDRES…" at bounding box center [328, 105] width 402 height 29
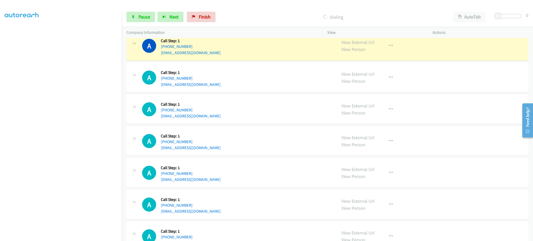
scroll to position [3719, 0]
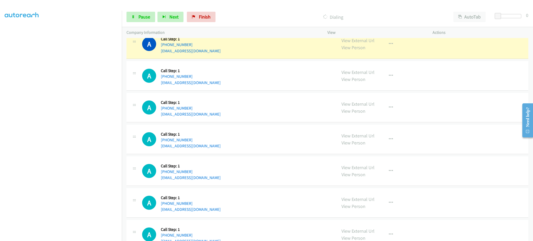
click at [218, 149] on div "A Callback Scheduled Call Step: 1 [GEOGRAPHIC_DATA]/[GEOGRAPHIC_DATA] [PHONE_NU…" at bounding box center [237, 139] width 190 height 20
click at [141, 12] on link "Pause" at bounding box center [141, 17] width 29 height 10
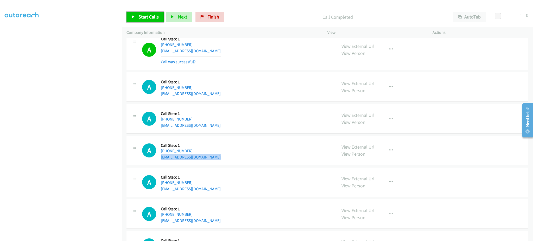
click at [145, 15] on span "Start Calls" at bounding box center [149, 17] width 20 height 6
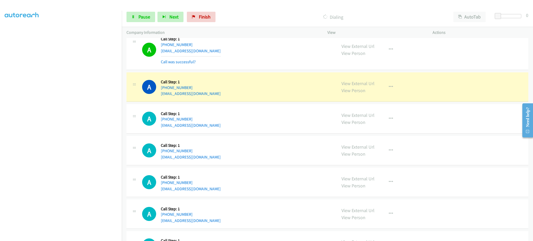
drag, startPoint x: 395, startPoint y: 96, endPoint x: 389, endPoint y: 89, distance: 8.9
click at [394, 96] on div "View External Url View Person View External Url Email Schedule/Manage Callback …" at bounding box center [392, 87] width 110 height 20
click at [386, 86] on button "button" at bounding box center [391, 87] width 14 height 10
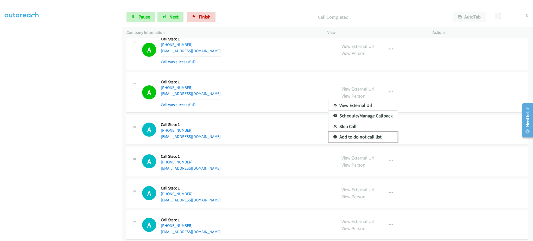
drag, startPoint x: 389, startPoint y: 141, endPoint x: 371, endPoint y: 138, distance: 18.3
click at [388, 141] on link "Add to do not call list" at bounding box center [363, 137] width 69 height 10
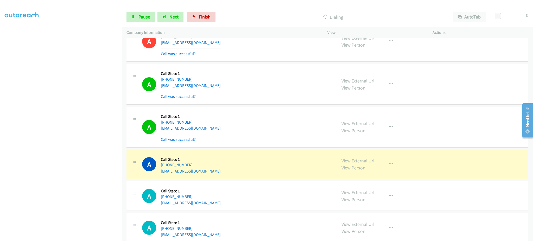
scroll to position [3783, 0]
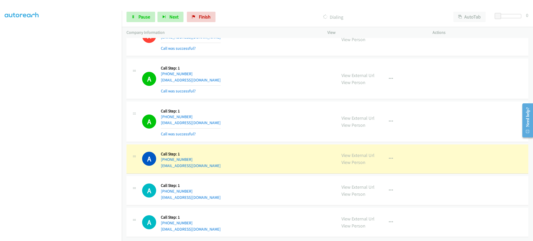
click at [214, 162] on div "A Callback Scheduled Call Step: 1 [GEOGRAPHIC_DATA]/[GEOGRAPHIC_DATA] [PHONE_NU…" at bounding box center [237, 159] width 190 height 20
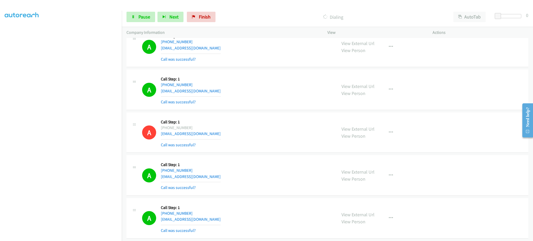
scroll to position [3887, 0]
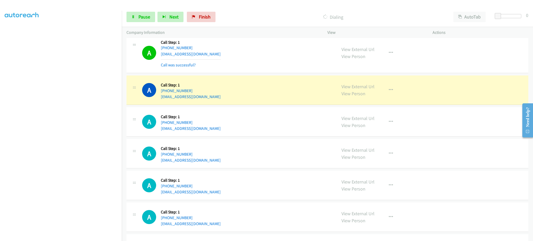
click at [220, 99] on div "A Callback Scheduled Call Step: 1 America/New_York [PHONE_NUMBER] [EMAIL_ADDRES…" at bounding box center [237, 90] width 190 height 20
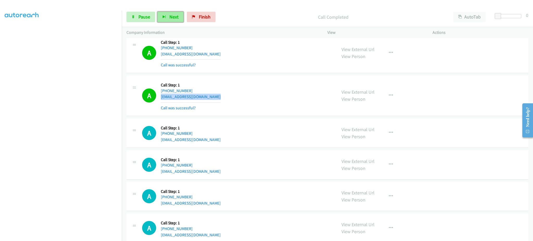
click at [170, 16] on span "Next" at bounding box center [174, 17] width 9 height 6
click at [236, 68] on div "A Callback Scheduled Call Step: 1 [GEOGRAPHIC_DATA]/[GEOGRAPHIC_DATA] [PHONE_NU…" at bounding box center [237, 52] width 190 height 31
click at [130, 11] on div "Start Calls Pause Next Finish Call Completed AutoTab AutoTab 0" at bounding box center [327, 17] width 411 height 20
click at [134, 16] on icon at bounding box center [134, 17] width 4 height 4
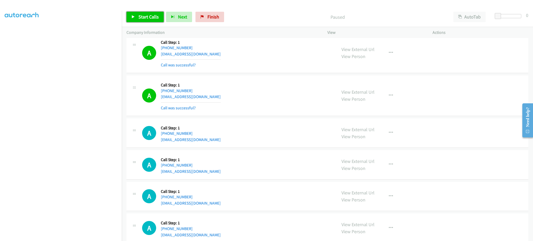
click at [149, 17] on span "Start Calls" at bounding box center [149, 17] width 20 height 6
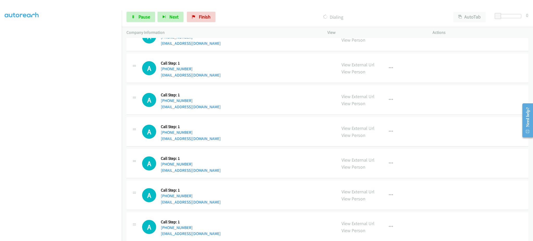
scroll to position [4060, 0]
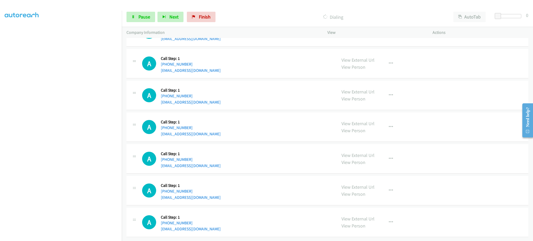
click at [230, 223] on div "A Callback Scheduled Call Step: 1 [GEOGRAPHIC_DATA]/[GEOGRAPHIC_DATA] [PHONE_NU…" at bounding box center [237, 222] width 190 height 20
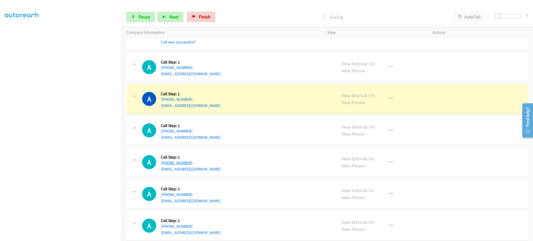
scroll to position [3955, 0]
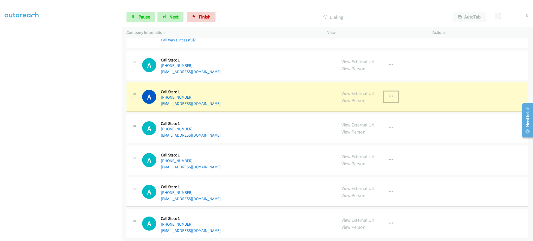
click at [385, 102] on button "button" at bounding box center [391, 96] width 14 height 10
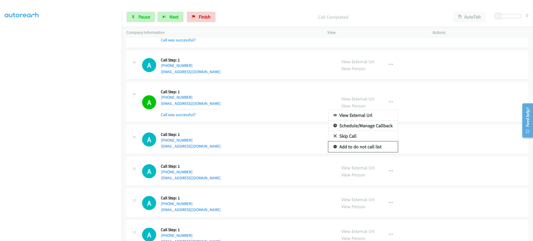
click at [378, 148] on link "Add to do not call list" at bounding box center [363, 147] width 69 height 10
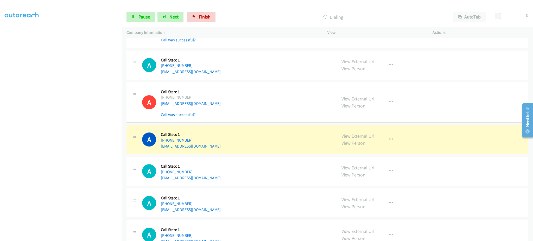
click at [205, 145] on div "A Callback Scheduled Call Step: 1 [GEOGRAPHIC_DATA]/[GEOGRAPHIC_DATA] [PHONE_NU…" at bounding box center [237, 140] width 190 height 20
click at [205, 146] on div "A Callback Scheduled Call Step: 1 [GEOGRAPHIC_DATA]/[GEOGRAPHIC_DATA] [PHONE_NU…" at bounding box center [237, 140] width 190 height 20
click at [205, 149] on div "A Callback Scheduled Call Step: 1 [GEOGRAPHIC_DATA]/[GEOGRAPHIC_DATA] [PHONE_NU…" at bounding box center [237, 140] width 190 height 20
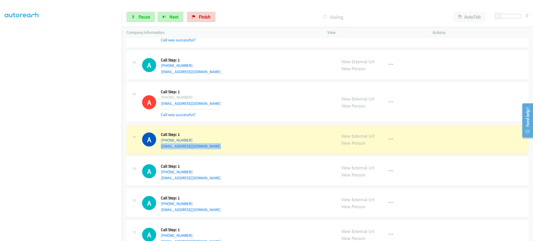
click at [205, 149] on div "A Callback Scheduled Call Step: 1 [GEOGRAPHIC_DATA]/[GEOGRAPHIC_DATA] [PHONE_NU…" at bounding box center [237, 140] width 190 height 20
click at [205, 181] on div "A Callback Scheduled Call Step: 1 America/New_York [PHONE_NUMBER] [EMAIL_ADDRES…" at bounding box center [237, 171] width 190 height 20
click at [364, 139] on link "View External Url" at bounding box center [358, 136] width 33 height 6
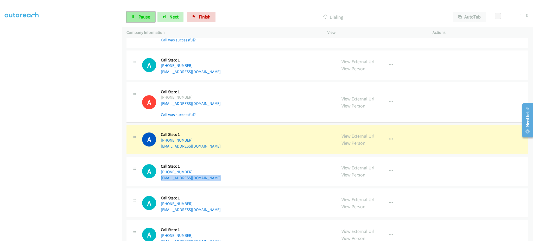
click at [145, 20] on link "Pause" at bounding box center [141, 17] width 29 height 10
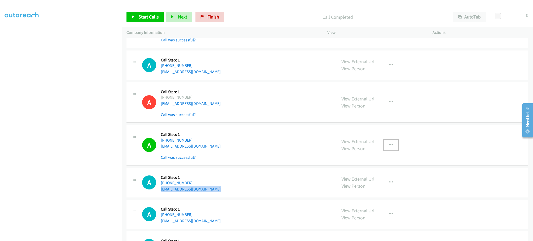
click at [391, 149] on button "button" at bounding box center [391, 145] width 14 height 10
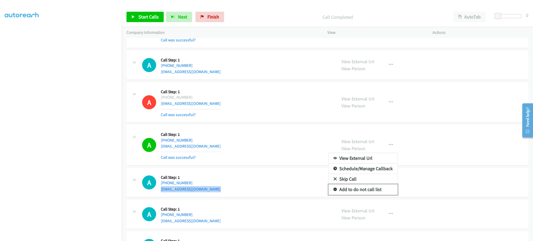
click at [368, 194] on link "Add to do not call list" at bounding box center [363, 189] width 69 height 10
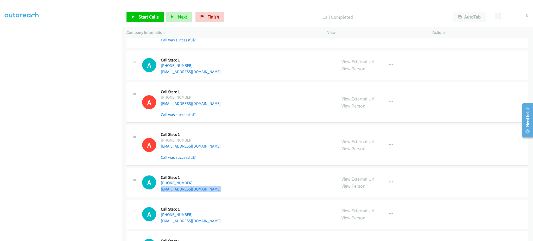
scroll to position [4082, 0]
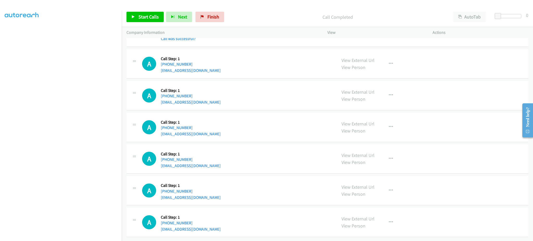
click at [207, 192] on div "A Callback Scheduled Call Step: 1 America/New_York [PHONE_NUMBER] [EMAIL_ADDRES…" at bounding box center [237, 191] width 190 height 20
click at [236, 222] on div "A Callback Scheduled Call Step: 1 [GEOGRAPHIC_DATA]/[GEOGRAPHIC_DATA] [PHONE_NU…" at bounding box center [237, 222] width 190 height 20
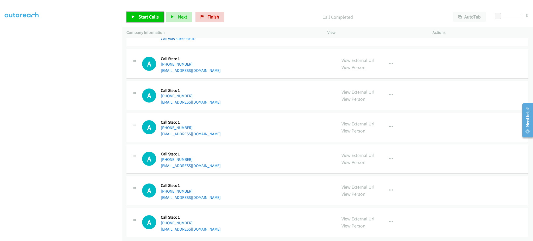
click at [149, 19] on span "Start Calls" at bounding box center [149, 17] width 20 height 6
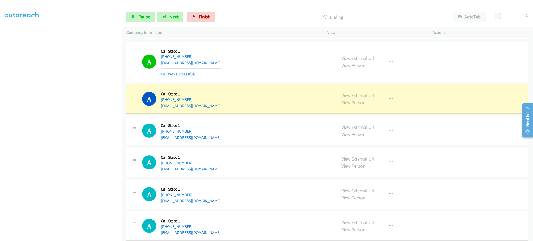
click at [207, 108] on div "A Callback Scheduled Call Step: 1 [GEOGRAPHIC_DATA]/[GEOGRAPHIC_DATA] [PHONE_NU…" at bounding box center [237, 99] width 190 height 20
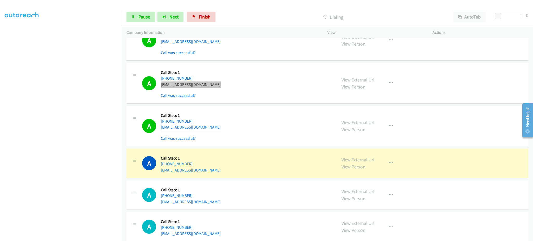
scroll to position [4115, 0]
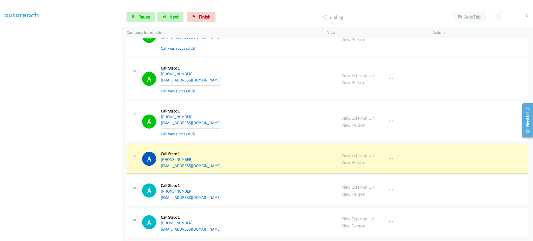
click at [239, 221] on div "A Callback Scheduled Call Step: 1 [GEOGRAPHIC_DATA]/[GEOGRAPHIC_DATA] [PHONE_NU…" at bounding box center [237, 222] width 190 height 20
click at [126, 15] on div "Start Calls Pause Next Finish Dialing AutoTab AutoTab 0" at bounding box center [327, 17] width 411 height 20
click at [134, 15] on icon at bounding box center [134, 17] width 4 height 4
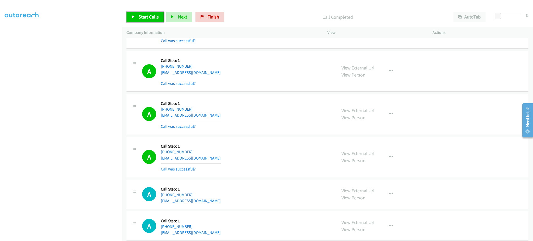
click at [148, 19] on span "Start Calls" at bounding box center [149, 17] width 20 height 6
click at [290, 100] on div "A Callback Scheduled Call Step: 1 [GEOGRAPHIC_DATA]/[GEOGRAPHIC_DATA] [PHONE_NU…" at bounding box center [328, 114] width 402 height 41
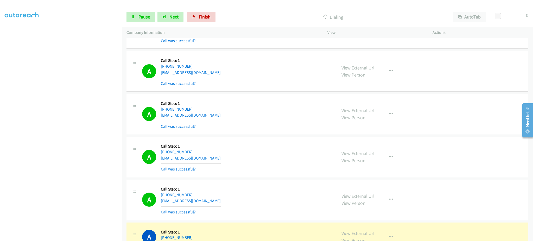
scroll to position [4219, 0]
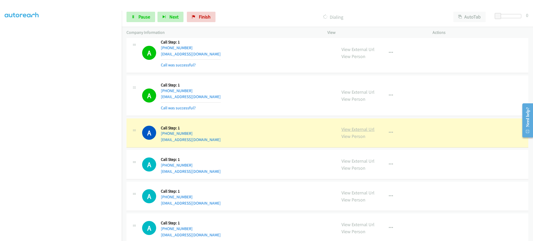
click at [357, 128] on link "View External Url" at bounding box center [358, 129] width 33 height 6
click at [387, 136] on button "button" at bounding box center [391, 133] width 14 height 10
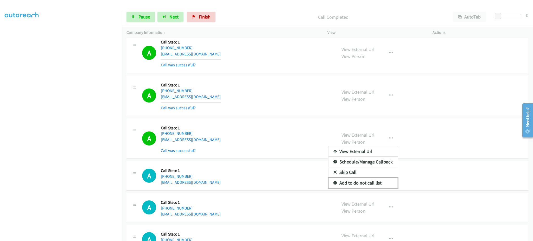
click at [377, 186] on link "Add to do not call list" at bounding box center [363, 183] width 69 height 10
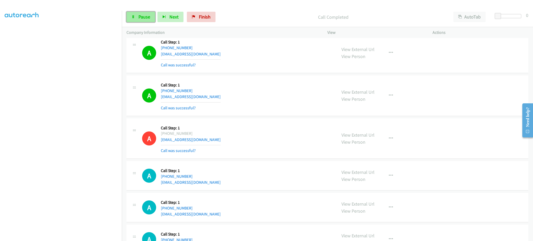
click at [152, 17] on link "Pause" at bounding box center [141, 17] width 29 height 10
click at [151, 16] on span "Start Calls" at bounding box center [149, 17] width 20 height 6
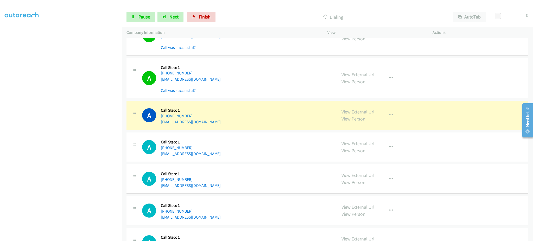
scroll to position [4425, 0]
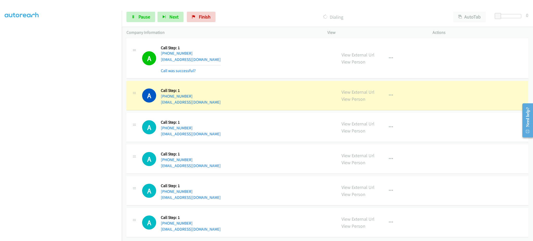
click at [206, 132] on div "A Callback Scheduled Call Step: 1 [GEOGRAPHIC_DATA]/[GEOGRAPHIC_DATA] [PHONE_NU…" at bounding box center [328, 127] width 402 height 29
click at [209, 224] on div "A Callback Scheduled Call Step: 1 [GEOGRAPHIC_DATA]/[GEOGRAPHIC_DATA] [PHONE_NU…" at bounding box center [237, 223] width 190 height 20
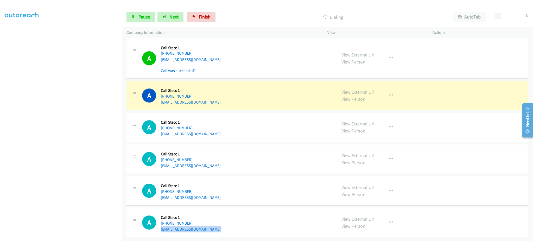
click at [209, 224] on div "A Callback Scheduled Call Step: 1 [GEOGRAPHIC_DATA]/[GEOGRAPHIC_DATA] [PHONE_NU…" at bounding box center [237, 223] width 190 height 20
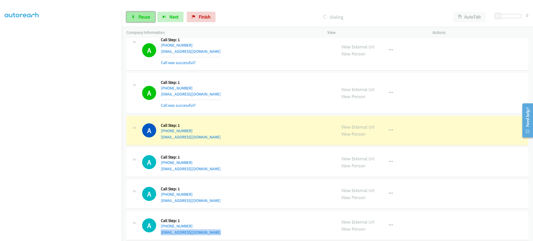
click at [152, 18] on link "Pause" at bounding box center [141, 17] width 29 height 10
click at [353, 129] on link "View External Url" at bounding box center [358, 127] width 33 height 6
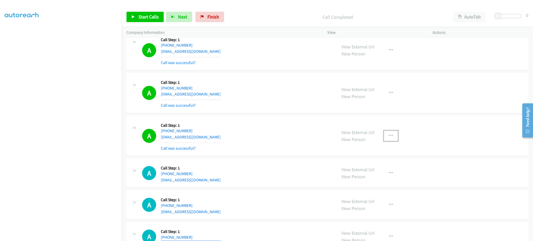
click at [388, 141] on button "button" at bounding box center [391, 136] width 14 height 10
click at [378, 182] on link "Add to do not call list" at bounding box center [363, 180] width 69 height 10
click at [159, 20] on link "Start Calls" at bounding box center [145, 17] width 37 height 10
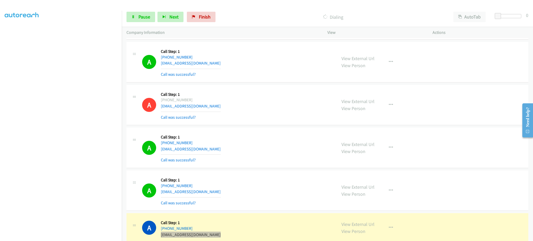
scroll to position [4469, 0]
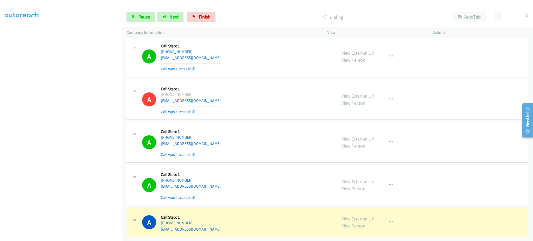
click at [220, 181] on div "A Callback Scheduled Call Step: 1 America/New_York [PHONE_NUMBER] [EMAIL_ADDRES…" at bounding box center [237, 185] width 190 height 31
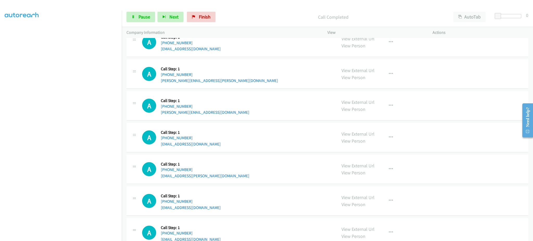
scroll to position [4689, 0]
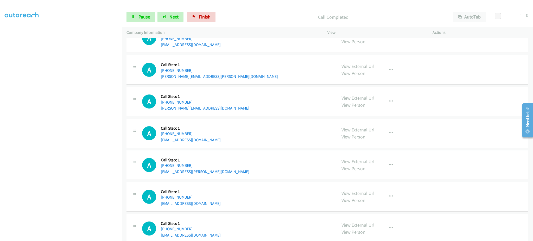
click at [218, 110] on div "A Callback Scheduled Call Step: 1 America/New_York [PHONE_NUMBER] [PERSON_NAME]…" at bounding box center [237, 102] width 190 height 20
click at [217, 110] on div "A Callback Scheduled Call Step: 1 America/New_York [PHONE_NUMBER] [PERSON_NAME]…" at bounding box center [237, 102] width 190 height 20
click at [149, 18] on span "Pause" at bounding box center [145, 17] width 12 height 6
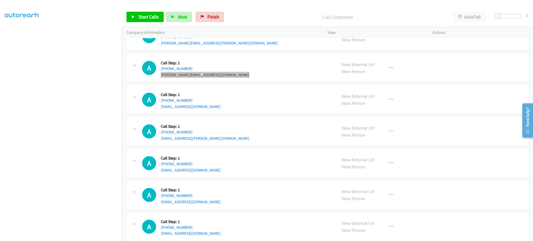
scroll to position [4746, 0]
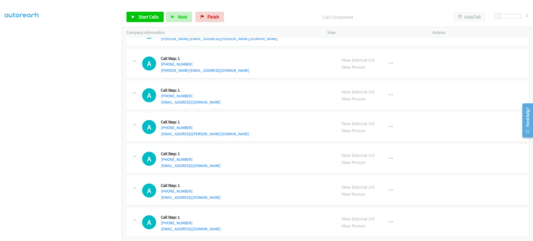
click at [233, 126] on div "A Callback Scheduled Call Step: 1 America/New_York [PHONE_NUMBER] [EMAIL_ADDRES…" at bounding box center [237, 127] width 190 height 20
click at [229, 194] on div "A Callback Scheduled Call Step: 1 America/New_York [PHONE_NUMBER] [EMAIL_ADDRES…" at bounding box center [237, 191] width 190 height 20
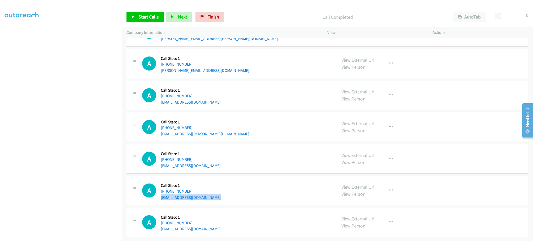
click at [229, 194] on div "A Callback Scheduled Call Step: 1 America/New_York [PHONE_NUMBER] [EMAIL_ADDRES…" at bounding box center [237, 191] width 190 height 20
click at [218, 225] on div "A Callback Scheduled Call Step: 1 America/Los_Angeles [PHONE_NUMBER] [EMAIL_ADD…" at bounding box center [237, 222] width 190 height 20
click at [209, 96] on div "A Callback Scheduled Call Step: 1 [GEOGRAPHIC_DATA]/[GEOGRAPHIC_DATA] [PHONE_NU…" at bounding box center [237, 95] width 190 height 20
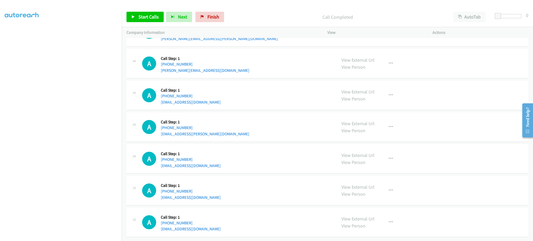
click at [209, 96] on div "A Callback Scheduled Call Step: 1 [GEOGRAPHIC_DATA]/[GEOGRAPHIC_DATA] [PHONE_NU…" at bounding box center [237, 95] width 190 height 20
click at [149, 22] on div "Start Calls Pause Next Finish Call Completed AutoTab AutoTab 0" at bounding box center [327, 17] width 411 height 20
click at [151, 15] on span "Start Calls" at bounding box center [149, 17] width 20 height 6
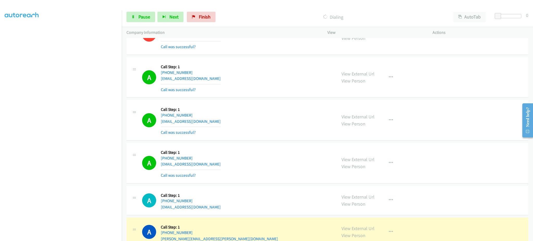
scroll to position [4642, 0]
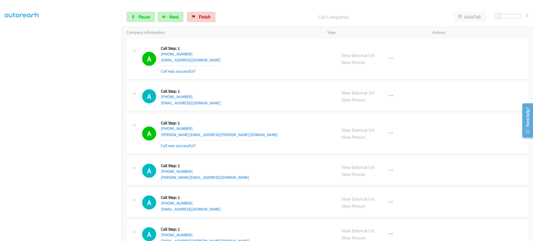
click at [211, 140] on div "A Callback Scheduled Call Step: 1 America/Los_Angeles [PHONE_NUMBER] [PERSON_NA…" at bounding box center [237, 133] width 190 height 31
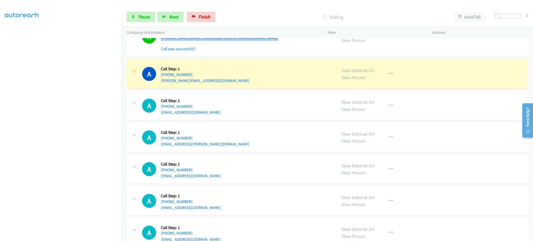
scroll to position [4757, 0]
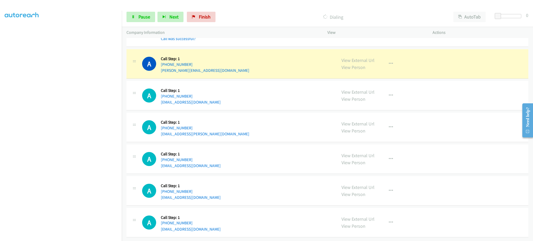
click at [220, 222] on div "A Callback Scheduled Call Step: 1 America/Los_Angeles [PHONE_NUMBER] [EMAIL_ADD…" at bounding box center [237, 223] width 190 height 20
click at [140, 16] on span "Pause" at bounding box center [145, 17] width 12 height 6
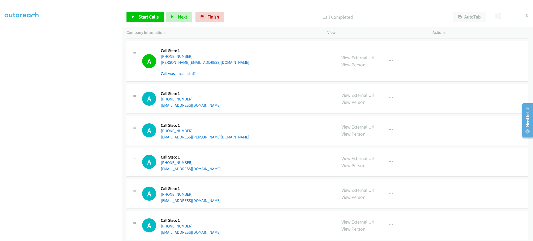
click at [220, 207] on div "A Callback Scheduled Call Step: 1 America/New_York [PHONE_NUMBER] [EMAIL_ADDRES…" at bounding box center [328, 193] width 402 height 29
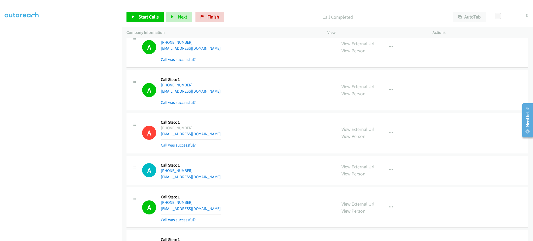
scroll to position [3819, 0]
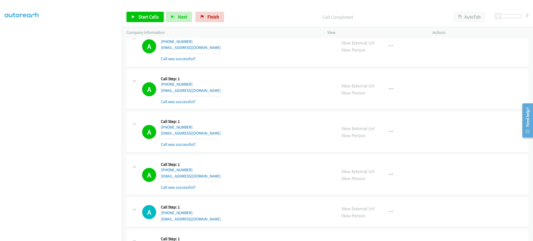
click at [216, 91] on div "A Callback Scheduled Call Step: 1 [GEOGRAPHIC_DATA]/[GEOGRAPHIC_DATA] [PHONE_NU…" at bounding box center [237, 89] width 190 height 31
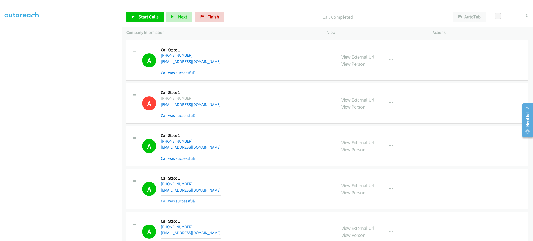
scroll to position [4351, 0]
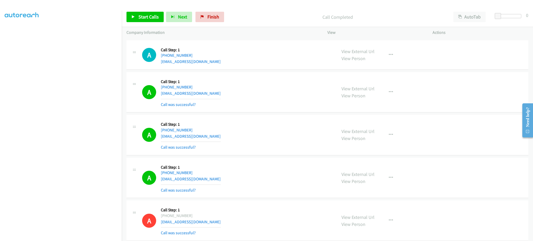
click at [206, 65] on div "A Callback Scheduled Call Step: 1 America/New_York [PHONE_NUMBER] [EMAIL_ADDRES…" at bounding box center [237, 55] width 190 height 20
click at [142, 23] on div "Start Calls Pause Next Finish Call Completed AutoTab AutoTab 0" at bounding box center [327, 17] width 411 height 20
click at [142, 14] on span "Start Calls" at bounding box center [149, 17] width 20 height 6
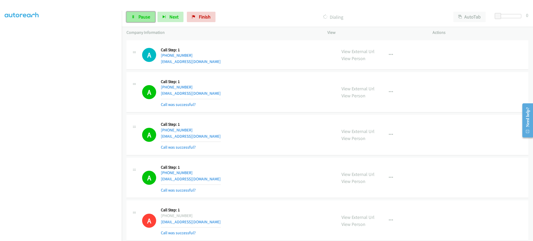
click at [146, 15] on span "Pause" at bounding box center [145, 17] width 12 height 6
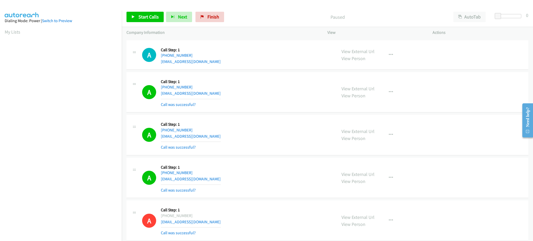
scroll to position [52, 0]
click at [150, 19] on span "Start Calls" at bounding box center [149, 17] width 20 height 6
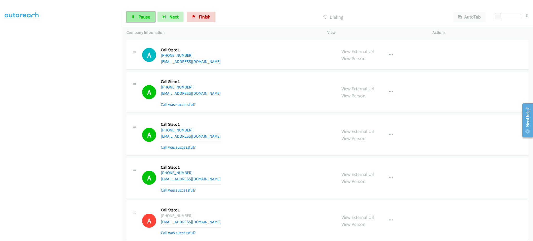
click at [130, 20] on link "Pause" at bounding box center [141, 17] width 29 height 10
drag, startPoint x: 147, startPoint y: 18, endPoint x: 268, endPoint y: 187, distance: 207.8
click at [147, 18] on span "Start Calls" at bounding box center [149, 17] width 20 height 6
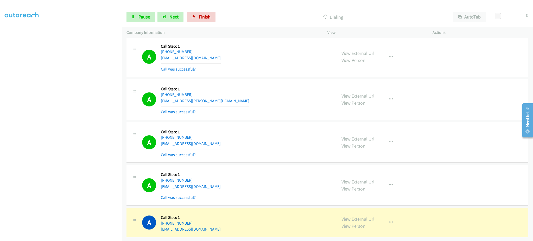
scroll to position [4812, 0]
click at [228, 224] on div "A Callback Scheduled Call Step: 1 America/Los_Angeles [PHONE_NUMBER] [EMAIL_ADD…" at bounding box center [237, 223] width 190 height 20
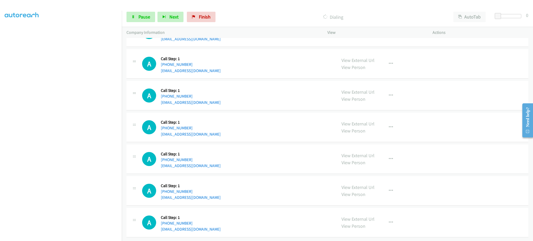
scroll to position [5089, 0]
click at [204, 98] on div "A Callback Scheduled Call Step: 1 America/Los_Angeles [PHONE_NUMBER] [EMAIL_ADD…" at bounding box center [237, 96] width 190 height 20
click at [152, 19] on link "Pause" at bounding box center [141, 17] width 29 height 10
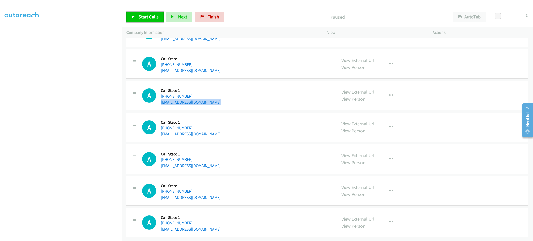
click at [150, 16] on span "Start Calls" at bounding box center [149, 17] width 20 height 6
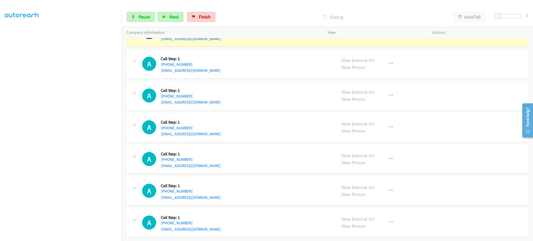
click at [204, 222] on div "A Callback Scheduled Call Step: 1 America/Los_Angeles [PHONE_NUMBER] [EMAIL_ADD…" at bounding box center [237, 223] width 190 height 20
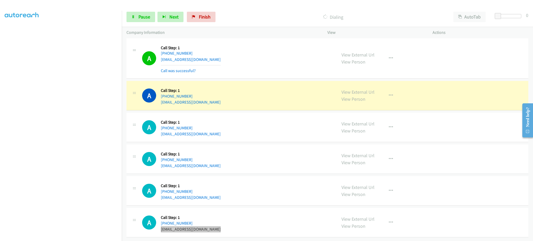
scroll to position [5111, 0]
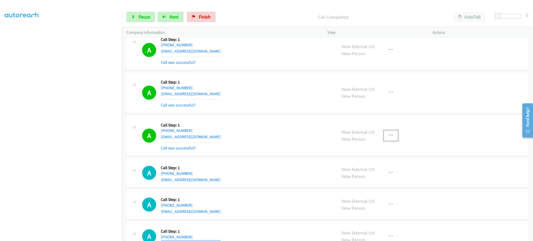
click at [395, 139] on button "button" at bounding box center [391, 135] width 14 height 10
click at [380, 183] on link "Add to do not call list" at bounding box center [363, 180] width 69 height 10
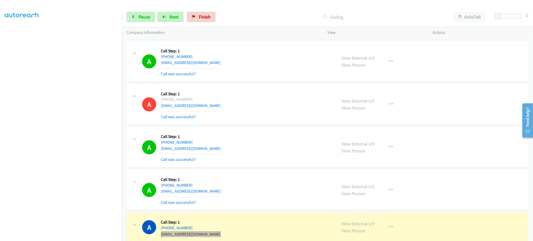
scroll to position [5155, 0]
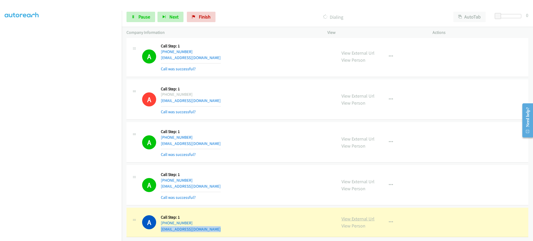
click at [364, 216] on link "View External Url" at bounding box center [358, 219] width 33 height 6
click at [357, 212] on div "View External Url View Person View External Url Email Schedule/Manage Callback …" at bounding box center [392, 222] width 110 height 20
click at [357, 216] on link "View External Url" at bounding box center [358, 219] width 33 height 6
drag, startPoint x: 134, startPoint y: 15, endPoint x: 125, endPoint y: 3, distance: 14.7
click at [134, 15] on icon at bounding box center [134, 17] width 4 height 4
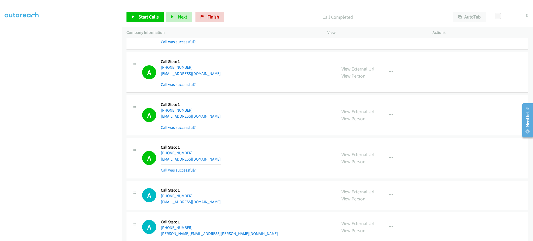
scroll to position [5260, 0]
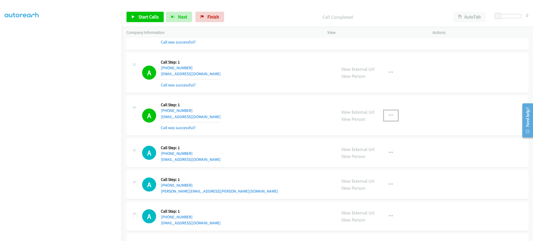
click at [393, 118] on button "button" at bounding box center [391, 115] width 14 height 10
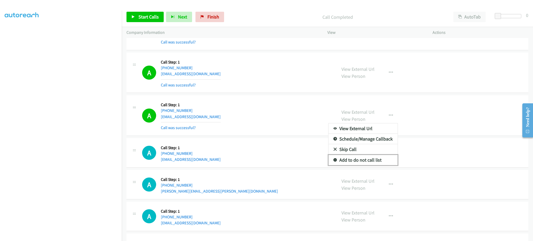
click at [368, 165] on link "Add to do not call list" at bounding box center [363, 160] width 69 height 10
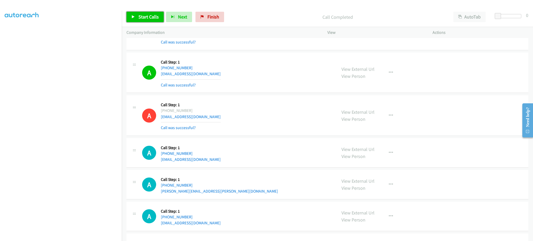
click at [147, 14] on span "Start Calls" at bounding box center [149, 17] width 20 height 6
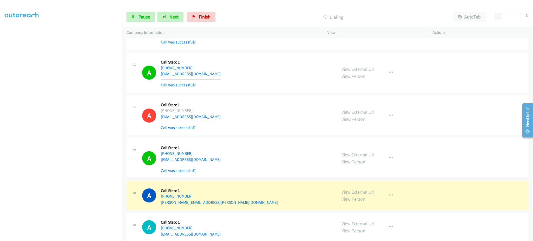
click at [354, 195] on link "View External Url" at bounding box center [358, 192] width 33 height 6
click at [144, 19] on span "Pause" at bounding box center [145, 17] width 12 height 6
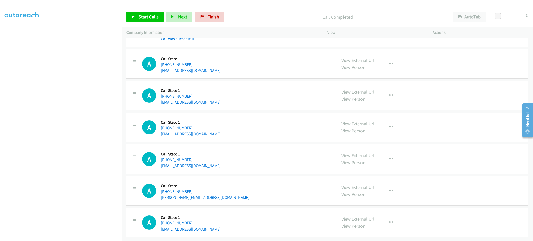
scroll to position [5339, 0]
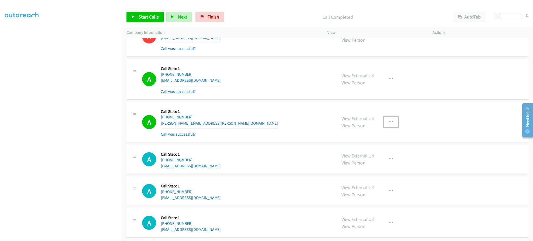
click at [389, 124] on icon "button" at bounding box center [391, 122] width 4 height 4
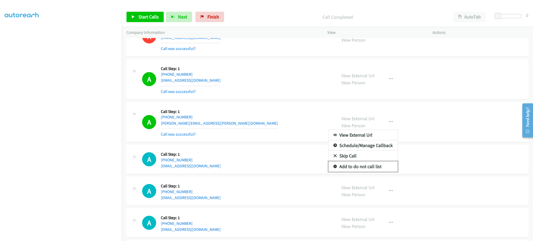
click at [390, 170] on link "Add to do not call list" at bounding box center [363, 166] width 69 height 10
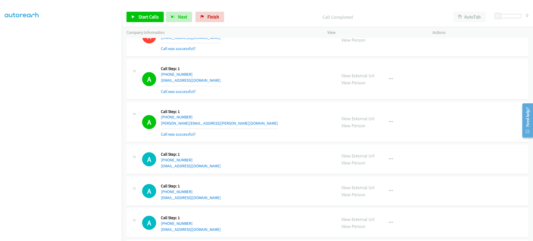
scroll to position [5443, 0]
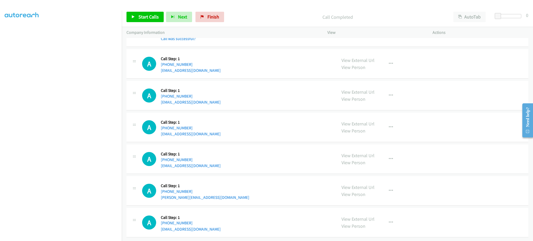
click at [205, 160] on div "A Callback Scheduled Call Step: 1 [GEOGRAPHIC_DATA]/[GEOGRAPHIC_DATA] [PHONE_NU…" at bounding box center [237, 159] width 190 height 20
click at [142, 18] on span "Start Calls" at bounding box center [149, 17] width 20 height 6
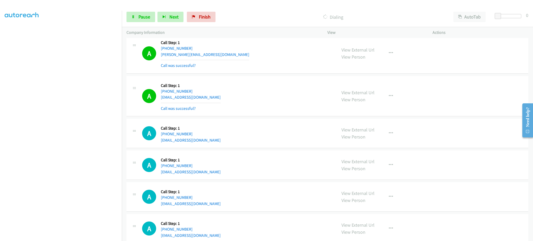
scroll to position [5651, 0]
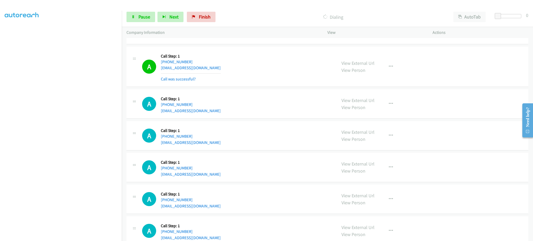
click at [219, 114] on div "A Callback Scheduled Call Step: 1 America/Los_Angeles [PHONE_NUMBER] [EMAIL_ADD…" at bounding box center [237, 104] width 190 height 20
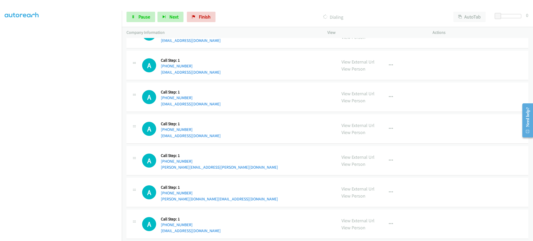
scroll to position [5755, 0]
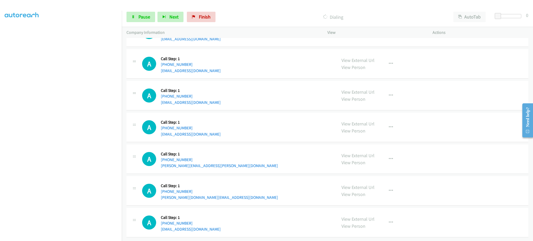
click at [211, 206] on div "A Callback Scheduled Call Step: 1 America/Los_Angeles [PHONE_NUMBER] [PERSON_NA…" at bounding box center [328, 190] width 402 height 29
click at [209, 200] on div "A Callback Scheduled Call Step: 1 America/Los_Angeles [PHONE_NUMBER] [PERSON_NA…" at bounding box center [237, 191] width 190 height 20
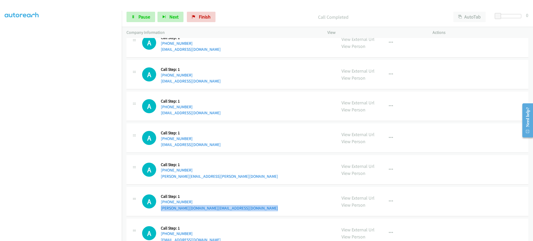
scroll to position [5767, 0]
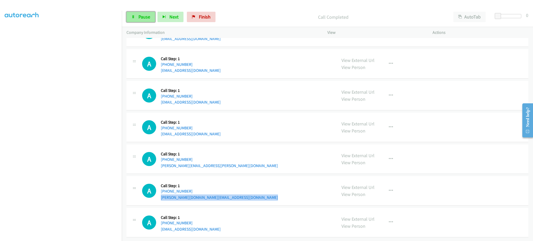
click at [147, 21] on link "Pause" at bounding box center [141, 17] width 29 height 10
click at [148, 16] on span "Start Calls" at bounding box center [149, 17] width 20 height 6
click at [212, 224] on div "A Callback Scheduled Call Step: 1 America/Los_Angeles [PHONE_NUMBER] [EMAIL_ADD…" at bounding box center [237, 223] width 190 height 20
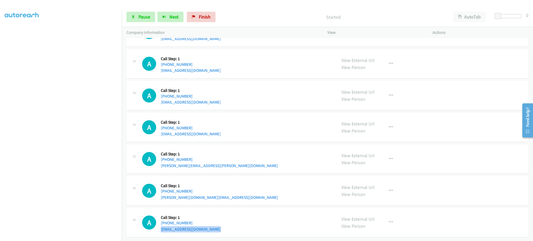
click at [212, 224] on div "A Callback Scheduled Call Step: 1 America/Los_Angeles [PHONE_NUMBER] [EMAIL_ADD…" at bounding box center [237, 223] width 190 height 20
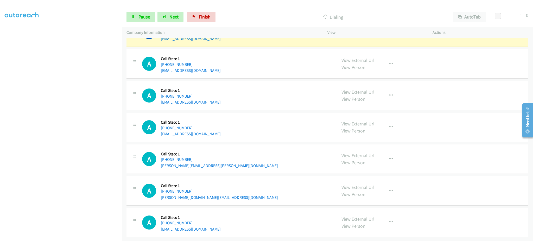
click at [214, 194] on div "A Callback Scheduled Call Step: 1 America/Los_Angeles [PHONE_NUMBER] [PERSON_NA…" at bounding box center [237, 191] width 190 height 20
click at [223, 167] on div "A Callback Scheduled Call Step: 1 [GEOGRAPHIC_DATA]/[GEOGRAPHIC_DATA] [PHONE_NU…" at bounding box center [328, 159] width 402 height 29
click at [223, 162] on div "A Callback Scheduled Call Step: 1 [GEOGRAPHIC_DATA]/[GEOGRAPHIC_DATA] [PHONE_NU…" at bounding box center [237, 159] width 190 height 20
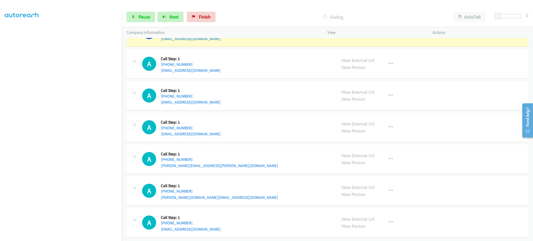
click at [223, 162] on div "A Callback Scheduled Call Step: 1 [GEOGRAPHIC_DATA]/[GEOGRAPHIC_DATA] [PHONE_NU…" at bounding box center [237, 159] width 190 height 20
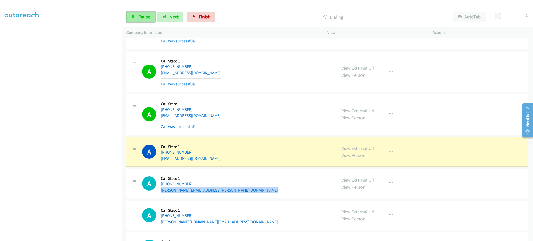
click at [141, 12] on link "Pause" at bounding box center [141, 17] width 29 height 10
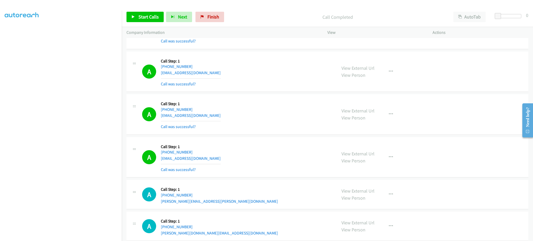
click at [147, 24] on div "Start Calls Pause Next Finish Call Completed AutoTab AutoTab 0" at bounding box center [327, 17] width 411 height 20
click at [147, 20] on link "Start Calls" at bounding box center [145, 17] width 37 height 10
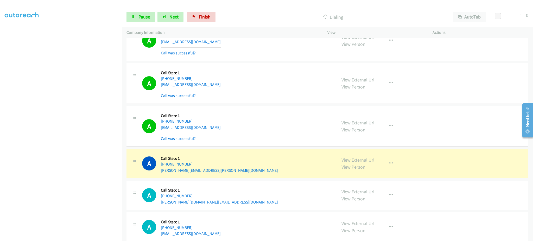
scroll to position [5819, 0]
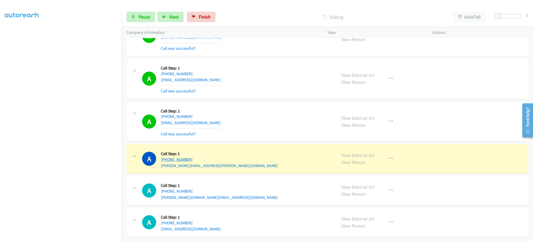
drag, startPoint x: 202, startPoint y: 154, endPoint x: 164, endPoint y: 157, distance: 38.4
click at [164, 157] on div "[PHONE_NUMBER]" at bounding box center [219, 160] width 117 height 6
click at [203, 157] on div "[PHONE_NUMBER]" at bounding box center [219, 160] width 117 height 6
drag, startPoint x: 195, startPoint y: 153, endPoint x: 166, endPoint y: 153, distance: 29.2
click at [166, 157] on div "[PHONE_NUMBER]" at bounding box center [219, 160] width 117 height 6
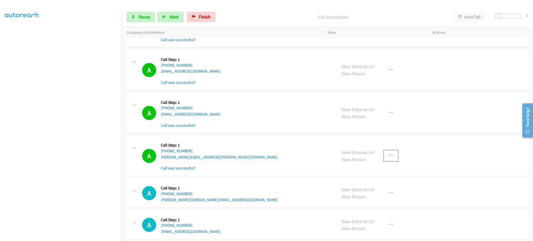
click at [386, 161] on button "button" at bounding box center [391, 156] width 14 height 10
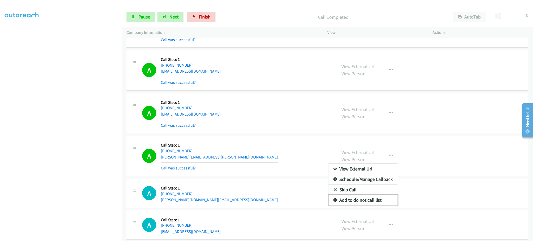
click at [377, 204] on link "Add to do not call list" at bounding box center [363, 200] width 69 height 10
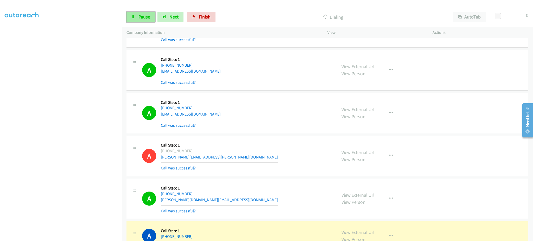
click at [143, 20] on span "Pause" at bounding box center [145, 17] width 12 height 6
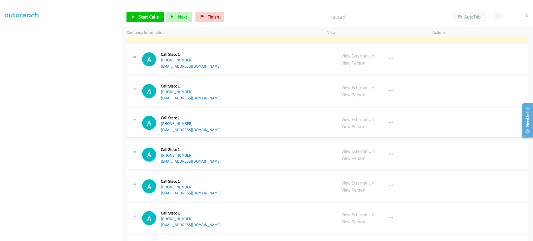
scroll to position [5923, 0]
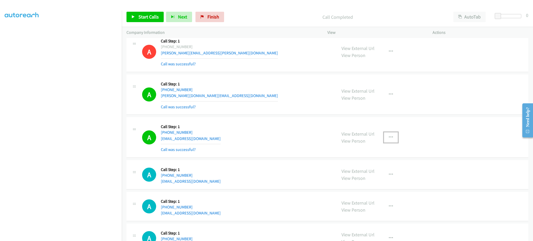
click at [391, 138] on button "button" at bounding box center [391, 137] width 14 height 10
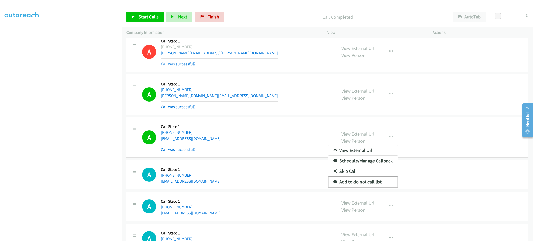
click at [377, 185] on link "Add to do not call list" at bounding box center [363, 182] width 69 height 10
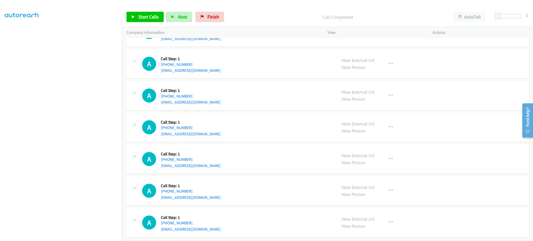
scroll to position [6075, 0]
click at [217, 163] on div "A Callback Scheduled Call Step: 1 America/New_York [PHONE_NUMBER] [EMAIL_ADDRES…" at bounding box center [237, 159] width 190 height 20
click at [145, 15] on span "Start Calls" at bounding box center [149, 17] width 20 height 6
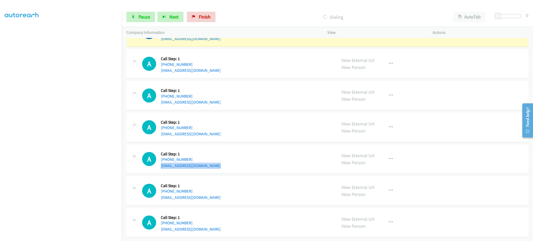
scroll to position [5971, 0]
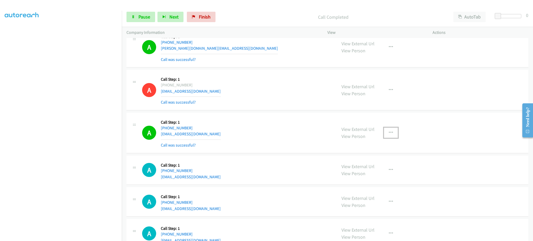
click at [384, 138] on button "button" at bounding box center [391, 133] width 14 height 10
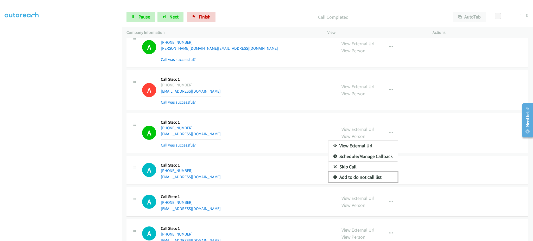
click at [372, 183] on link "Add to do not call list" at bounding box center [363, 177] width 69 height 10
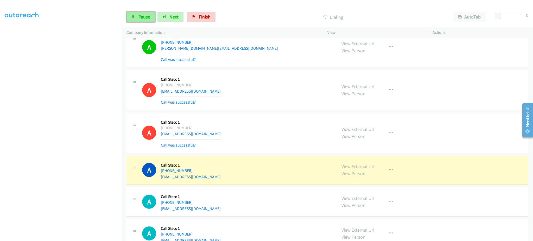
click at [136, 16] on link "Pause" at bounding box center [141, 17] width 29 height 10
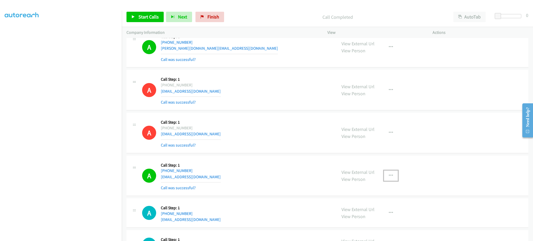
click at [389, 177] on icon "button" at bounding box center [391, 176] width 4 height 4
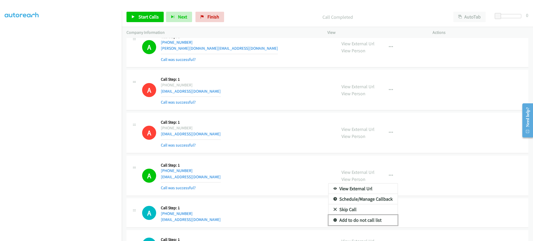
click at [373, 223] on link "Add to do not call list" at bounding box center [363, 220] width 69 height 10
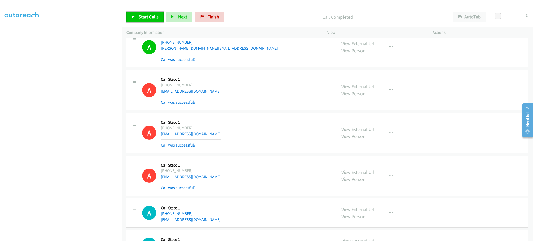
click at [154, 15] on span "Start Calls" at bounding box center [149, 17] width 20 height 6
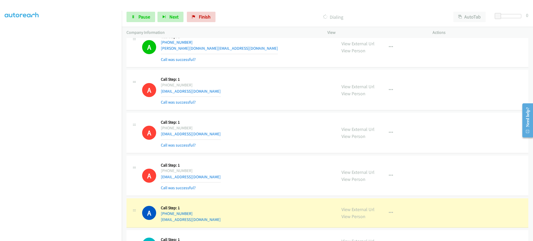
scroll to position [6075, 0]
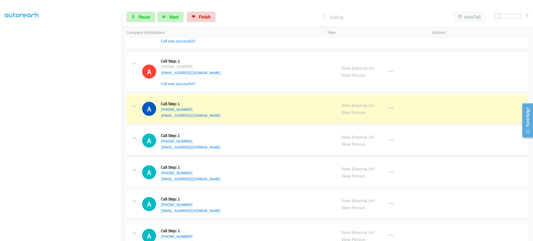
click at [208, 115] on div "A Callback Scheduled Call Step: 1 America/New_York [PHONE_NUMBER] [EMAIL_ADDRES…" at bounding box center [237, 109] width 190 height 20
click at [208, 119] on div "A Callback Scheduled Call Step: 1 America/New_York [PHONE_NUMBER] [EMAIL_ADDRES…" at bounding box center [237, 109] width 190 height 20
click at [209, 119] on div "A Callback Scheduled Call Step: 1 America/New_York [PHONE_NUMBER] [EMAIL_ADDRES…" at bounding box center [237, 109] width 190 height 20
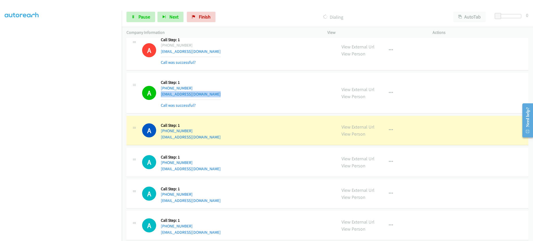
scroll to position [6108, 0]
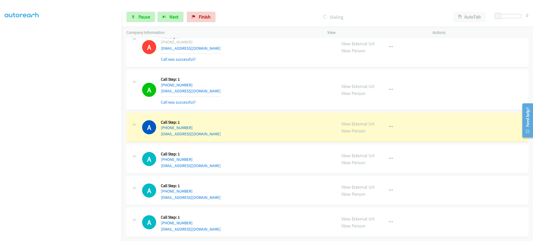
click at [215, 191] on div "A Callback Scheduled Call Step: 1 [GEOGRAPHIC_DATA]/[GEOGRAPHIC_DATA] [PHONE_NU…" at bounding box center [237, 191] width 190 height 20
click at [207, 224] on div "A Callback Scheduled Call Step: 1 America/Los_Angeles [PHONE_NUMBER] [EMAIL_ADD…" at bounding box center [237, 222] width 190 height 20
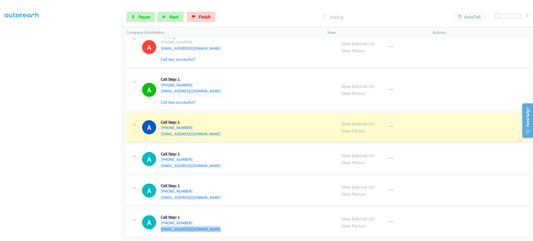
click at [207, 224] on div "A Callback Scheduled Call Step: 1 America/Los_Angeles [PHONE_NUMBER] [EMAIL_ADD…" at bounding box center [237, 222] width 190 height 20
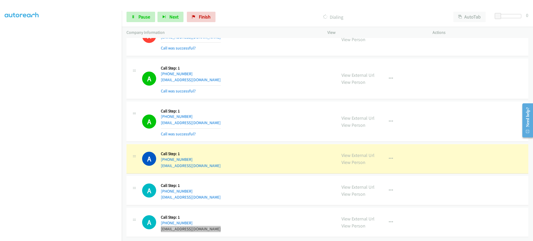
scroll to position [6119, 0]
click at [217, 193] on div "A Callback Scheduled Call Step: 1 [GEOGRAPHIC_DATA]/[GEOGRAPHIC_DATA] [PHONE_NU…" at bounding box center [237, 191] width 190 height 20
click at [216, 191] on div "A Callback Scheduled Call Step: 1 [GEOGRAPHIC_DATA]/[GEOGRAPHIC_DATA] [PHONE_NU…" at bounding box center [237, 191] width 190 height 20
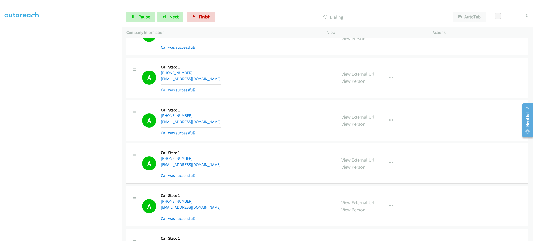
scroll to position [4140, 0]
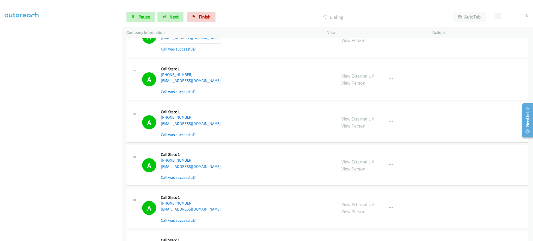
click at [207, 83] on div "A Callback Scheduled Call Step: 1 [GEOGRAPHIC_DATA]/[GEOGRAPHIC_DATA] [PHONE_NU…" at bounding box center [237, 79] width 190 height 31
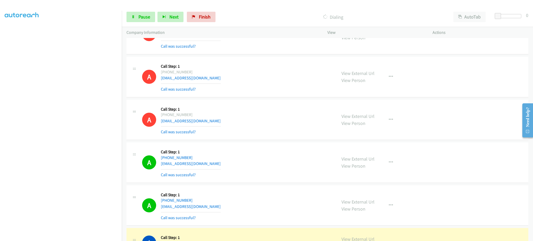
scroll to position [6119, 0]
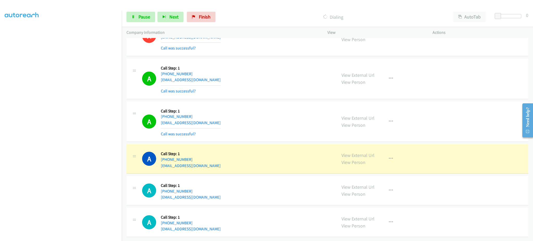
click at [219, 164] on div "A Callback Scheduled Call Step: 1 America/New_York [PHONE_NUMBER] [EMAIL_ADDRES…" at bounding box center [237, 159] width 190 height 20
click at [211, 193] on div "A Callback Scheduled Call Step: 1 [GEOGRAPHIC_DATA]/[GEOGRAPHIC_DATA] [PHONE_NU…" at bounding box center [237, 191] width 190 height 20
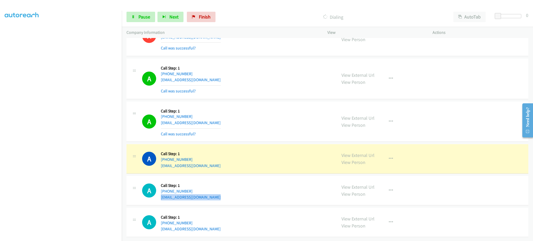
click at [211, 193] on div "A Callback Scheduled Call Step: 1 [GEOGRAPHIC_DATA]/[GEOGRAPHIC_DATA] [PHONE_NU…" at bounding box center [237, 191] width 190 height 20
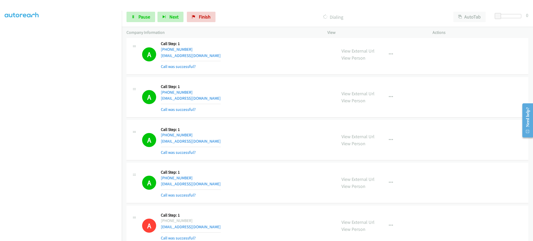
scroll to position [2682, 0]
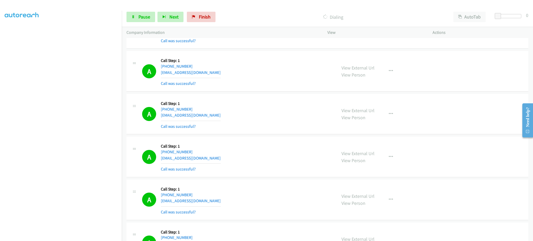
click at [205, 72] on div "A Callback Scheduled Call Step: 1 America/New_York [PHONE_NUMBER] [EMAIL_ADDRES…" at bounding box center [237, 71] width 190 height 31
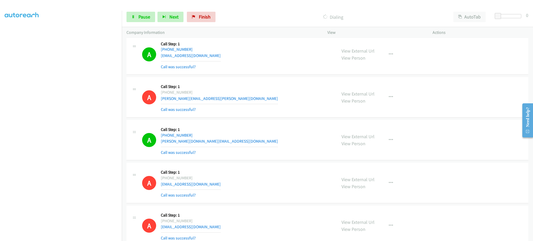
scroll to position [6119, 0]
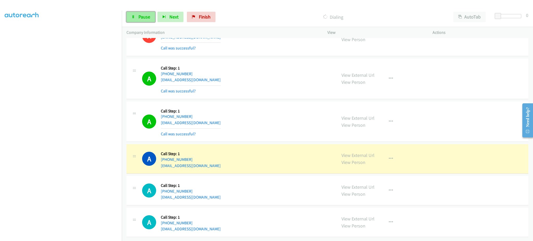
click at [138, 20] on link "Pause" at bounding box center [141, 17] width 29 height 10
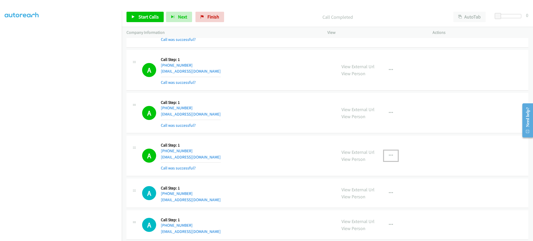
click at [384, 158] on button "button" at bounding box center [391, 156] width 14 height 10
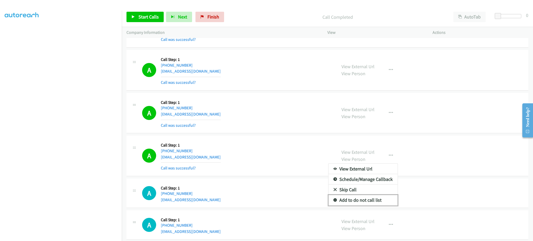
click at [376, 204] on link "Add to do not call list" at bounding box center [363, 200] width 69 height 10
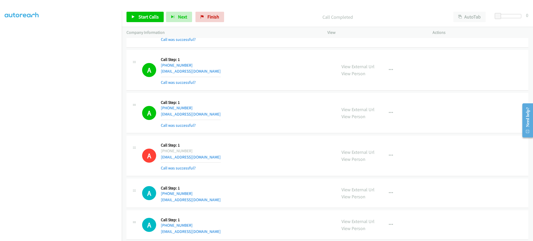
drag, startPoint x: 193, startPoint y: 154, endPoint x: 164, endPoint y: 156, distance: 29.0
click at [164, 154] on div "[PHONE_NUMBER]" at bounding box center [191, 151] width 60 height 6
click at [140, 11] on div "Start Calls Pause Next Finish Call Completed AutoTab AutoTab 0" at bounding box center [327, 17] width 411 height 20
click at [152, 12] on link "Start Calls" at bounding box center [145, 17] width 37 height 10
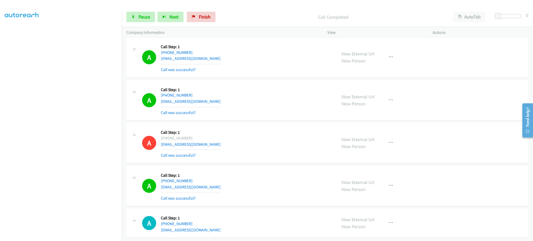
scroll to position [6142, 0]
click at [385, 180] on button "button" at bounding box center [391, 185] width 14 height 10
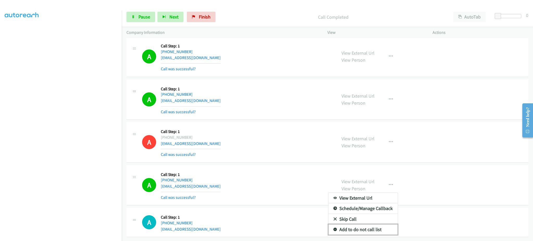
click at [381, 224] on link "Add to do not call list" at bounding box center [363, 229] width 69 height 10
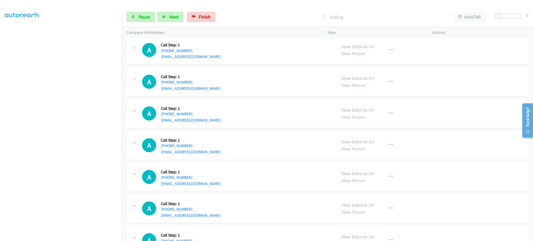
scroll to position [6407, 0]
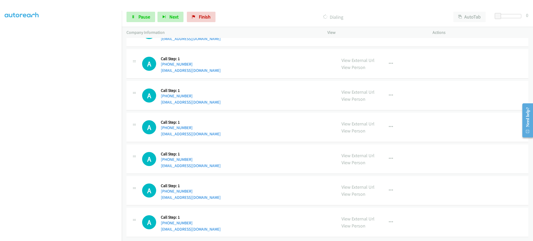
click at [205, 225] on div "A Callback Scheduled Call Step: 1 [GEOGRAPHIC_DATA]/[GEOGRAPHIC_DATA] [PHONE_NU…" at bounding box center [237, 222] width 190 height 20
click at [211, 190] on div "A Callback Scheduled Call Step: 1 America/New_York [PHONE_NUMBER] [EMAIL_ADDRES…" at bounding box center [237, 191] width 190 height 20
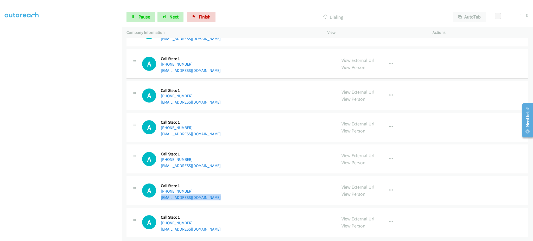
click at [211, 190] on div "A Callback Scheduled Call Step: 1 America/New_York [PHONE_NUMBER] [EMAIL_ADDRES…" at bounding box center [237, 191] width 190 height 20
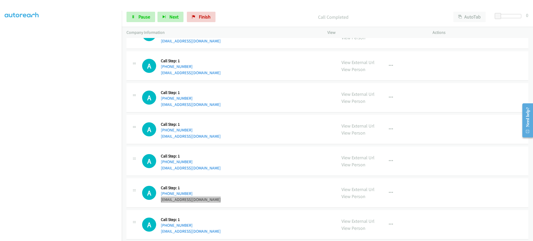
scroll to position [6418, 0]
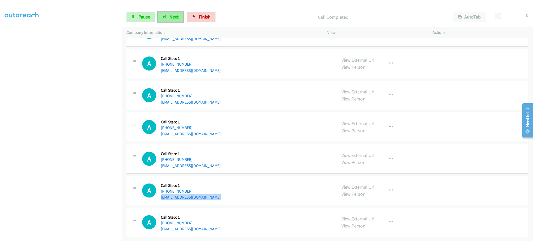
click at [177, 18] on span "Next" at bounding box center [174, 17] width 9 height 6
click at [144, 18] on span "Pause" at bounding box center [145, 17] width 12 height 6
click at [145, 19] on span "Start Calls" at bounding box center [149, 17] width 20 height 6
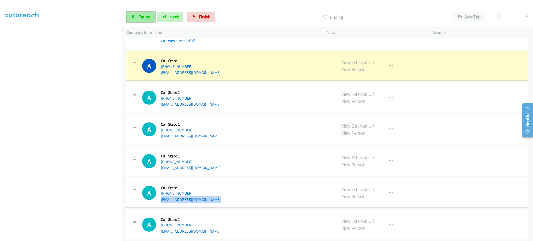
click at [147, 18] on span "Pause" at bounding box center [145, 17] width 12 height 6
